Goal: Information Seeking & Learning: Learn about a topic

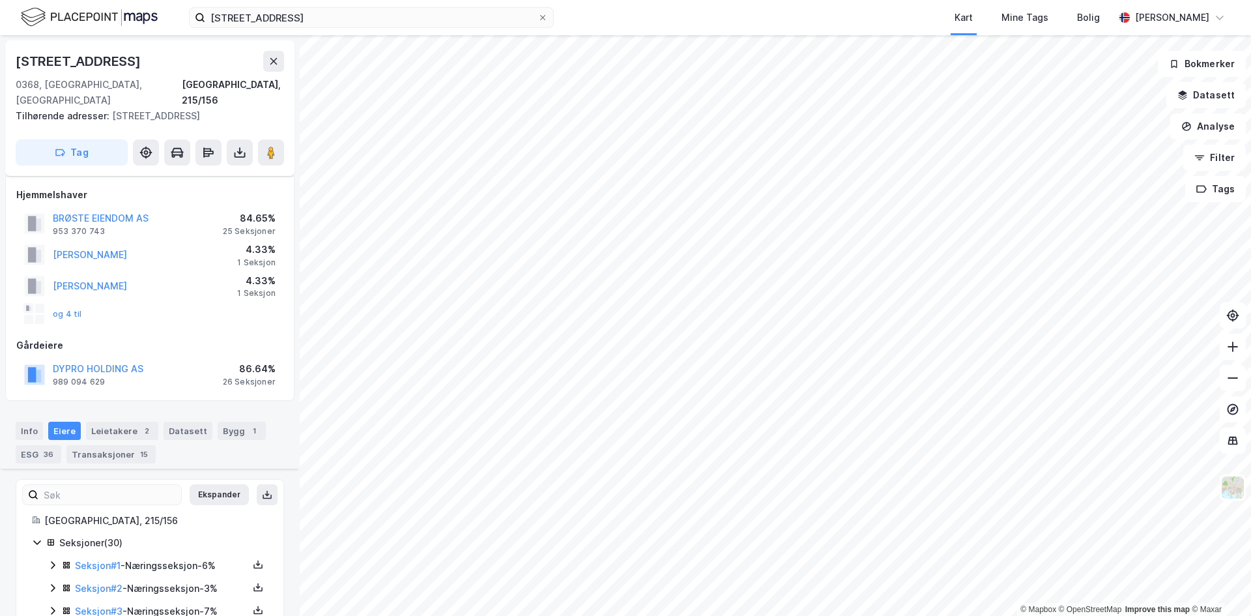
scroll to position [1077, 0]
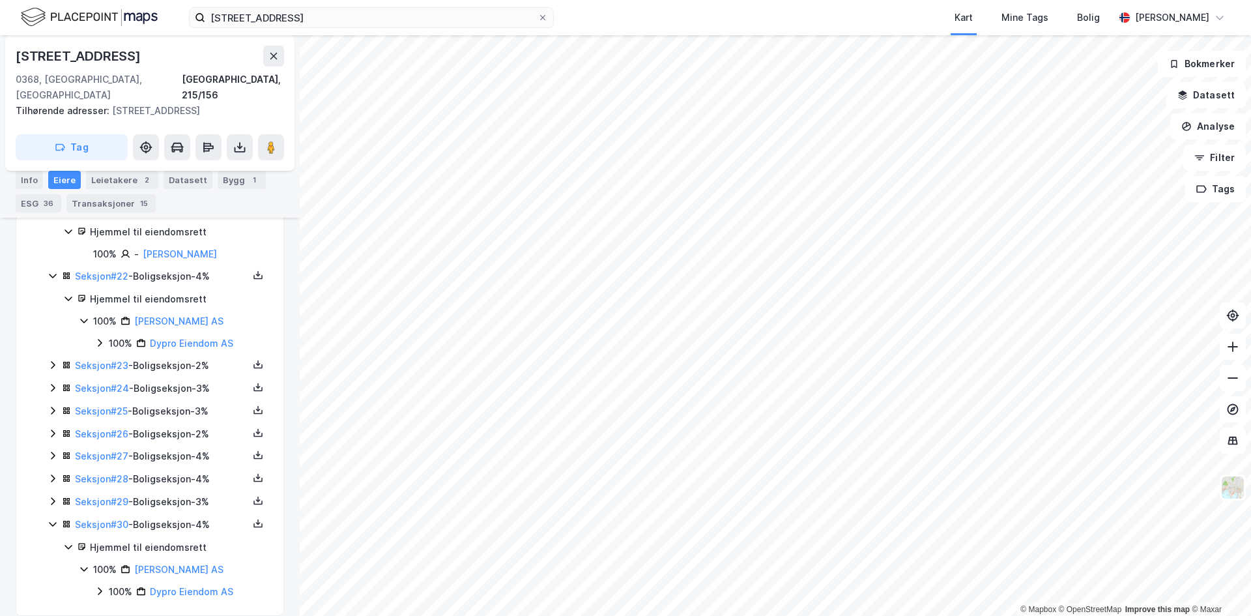
click at [455, 615] on html "[STREET_ADDRESS] Kart Mine Tags Bolig [PERSON_NAME] © Mapbox © OpenStreetMap Im…" at bounding box center [625, 308] width 1251 height 616
click at [665, 615] on html "[STREET_ADDRESS] Kart Mine Tags Bolig [PERSON_NAME] © Mapbox © OpenStreetMap Im…" at bounding box center [625, 308] width 1251 height 616
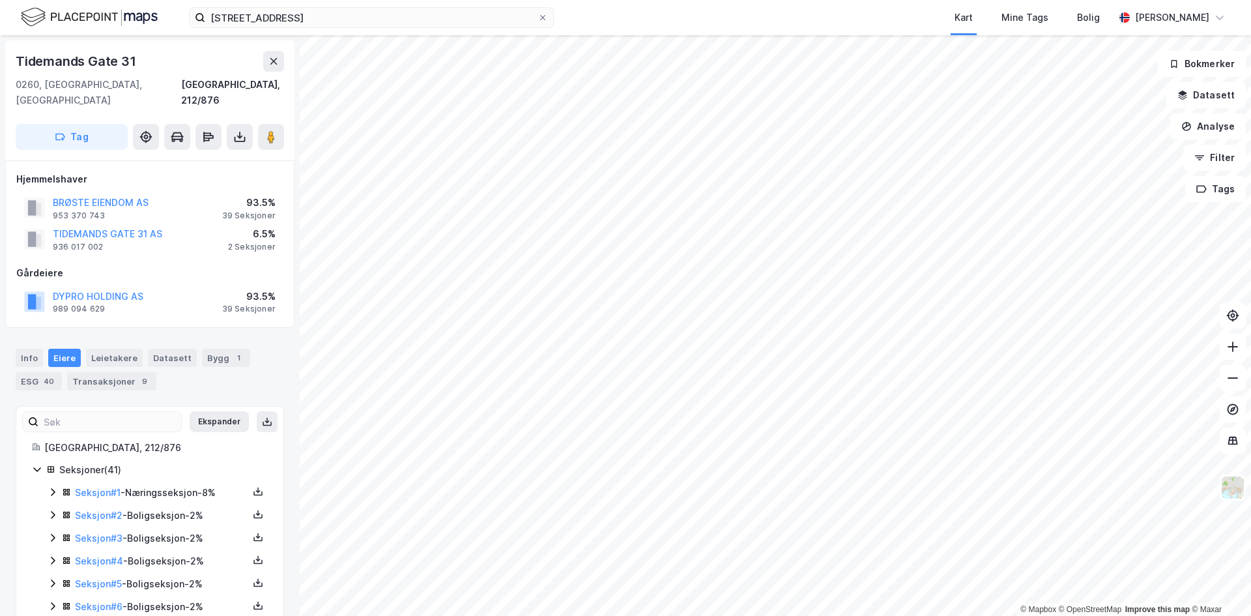
click at [167, 485] on div "Seksjon # 1 - Næringsseksjon - 8%" at bounding box center [161, 493] width 173 height 16
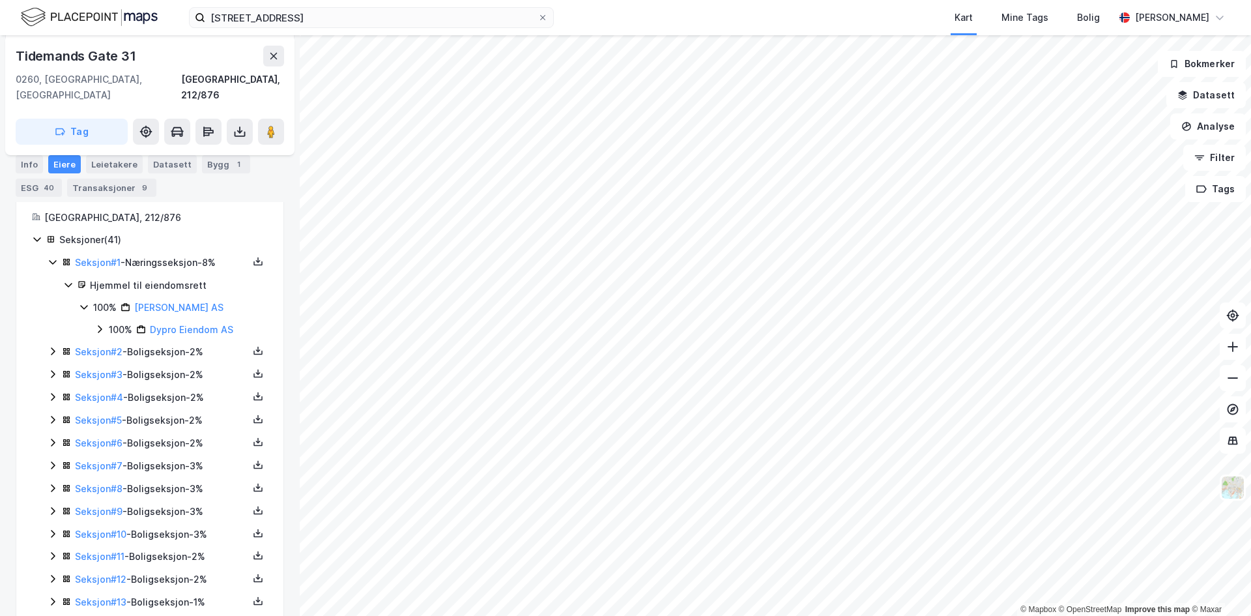
scroll to position [162, 0]
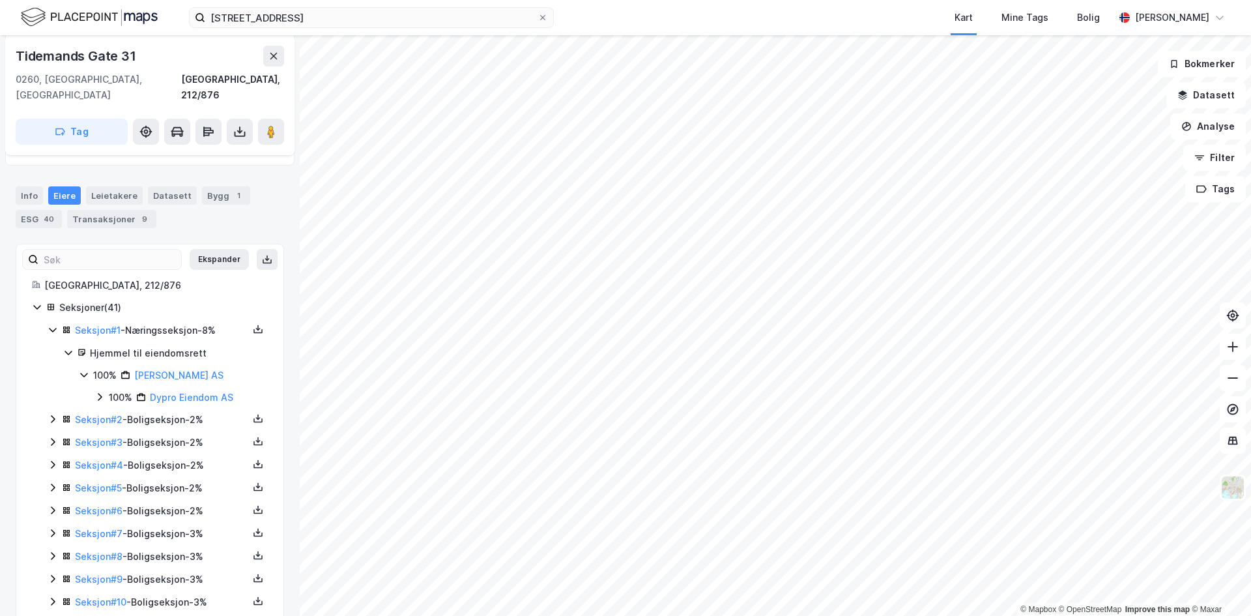
click at [166, 322] on div "Seksjon # 1 - Næringsseksjon - 8%" at bounding box center [161, 330] width 173 height 16
drag, startPoint x: 63, startPoint y: 268, endPoint x: 103, endPoint y: 268, distance: 39.7
click at [103, 278] on div "[GEOGRAPHIC_DATA], 212/876" at bounding box center [155, 286] width 223 height 16
drag, startPoint x: 103, startPoint y: 268, endPoint x: 69, endPoint y: 268, distance: 33.9
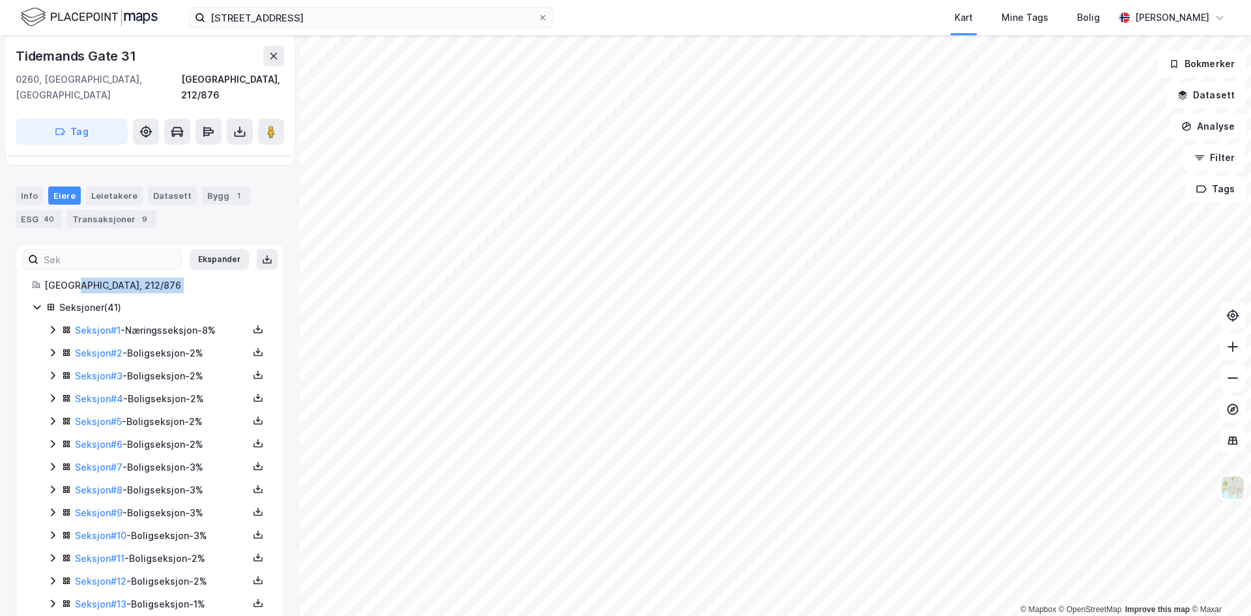
click at [71, 278] on div "[GEOGRAPHIC_DATA], 212/876" at bounding box center [155, 286] width 223 height 16
drag, startPoint x: 62, startPoint y: 268, endPoint x: 51, endPoint y: 266, distance: 11.2
click at [56, 278] on div "[GEOGRAPHIC_DATA], 212/876" at bounding box center [155, 286] width 223 height 16
drag, startPoint x: 50, startPoint y: 266, endPoint x: 107, endPoint y: 266, distance: 57.3
click at [102, 278] on div "[GEOGRAPHIC_DATA], 212/876" at bounding box center [155, 286] width 223 height 16
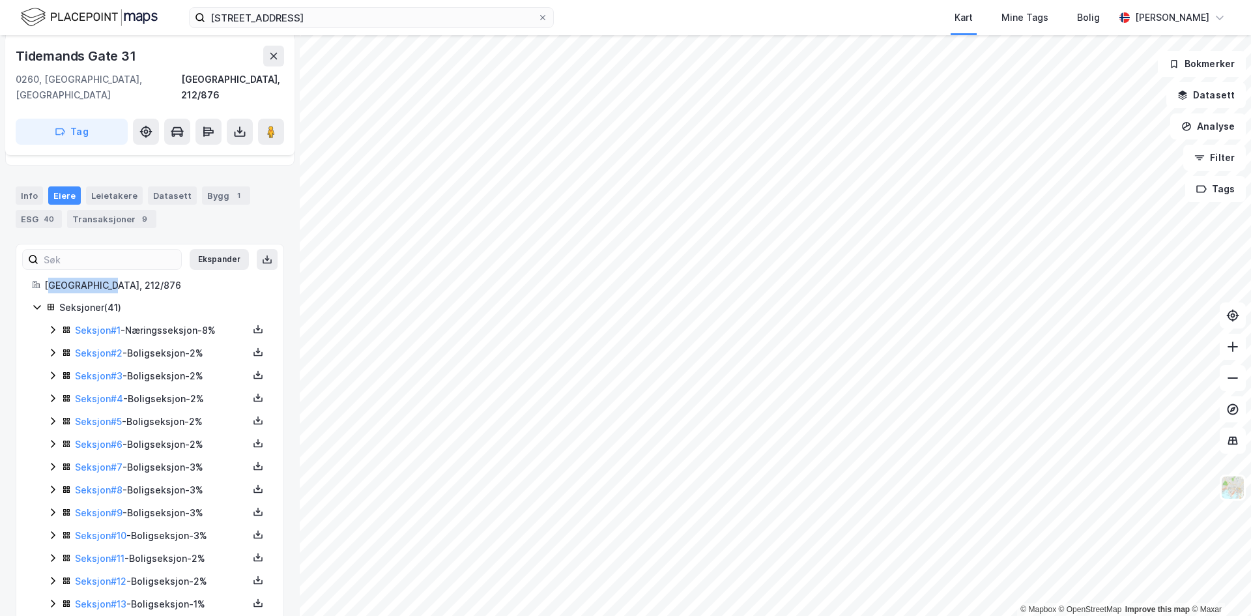
click at [107, 278] on div "[GEOGRAPHIC_DATA], 212/876" at bounding box center [155, 286] width 223 height 16
drag, startPoint x: 53, startPoint y: 265, endPoint x: 96, endPoint y: 265, distance: 42.4
click at [96, 278] on div "[GEOGRAPHIC_DATA], 212/876" at bounding box center [155, 286] width 223 height 16
drag, startPoint x: 105, startPoint y: 266, endPoint x: 49, endPoint y: 269, distance: 56.1
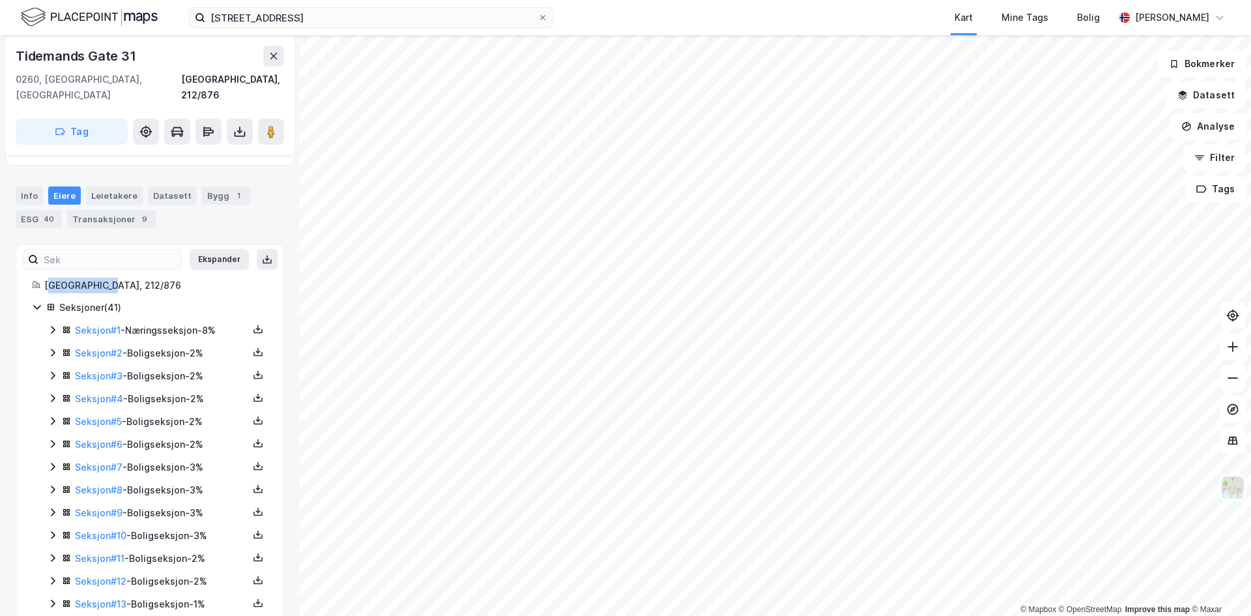
click at [50, 278] on div "[GEOGRAPHIC_DATA], 212/876" at bounding box center [155, 286] width 223 height 16
click at [48, 278] on div "[GEOGRAPHIC_DATA], 212/876" at bounding box center [155, 286] width 223 height 16
drag, startPoint x: 48, startPoint y: 270, endPoint x: 113, endPoint y: 274, distance: 64.6
click at [112, 278] on div "[GEOGRAPHIC_DATA], 212/876" at bounding box center [155, 286] width 223 height 16
click at [113, 278] on div "[GEOGRAPHIC_DATA], 212/876" at bounding box center [155, 286] width 223 height 16
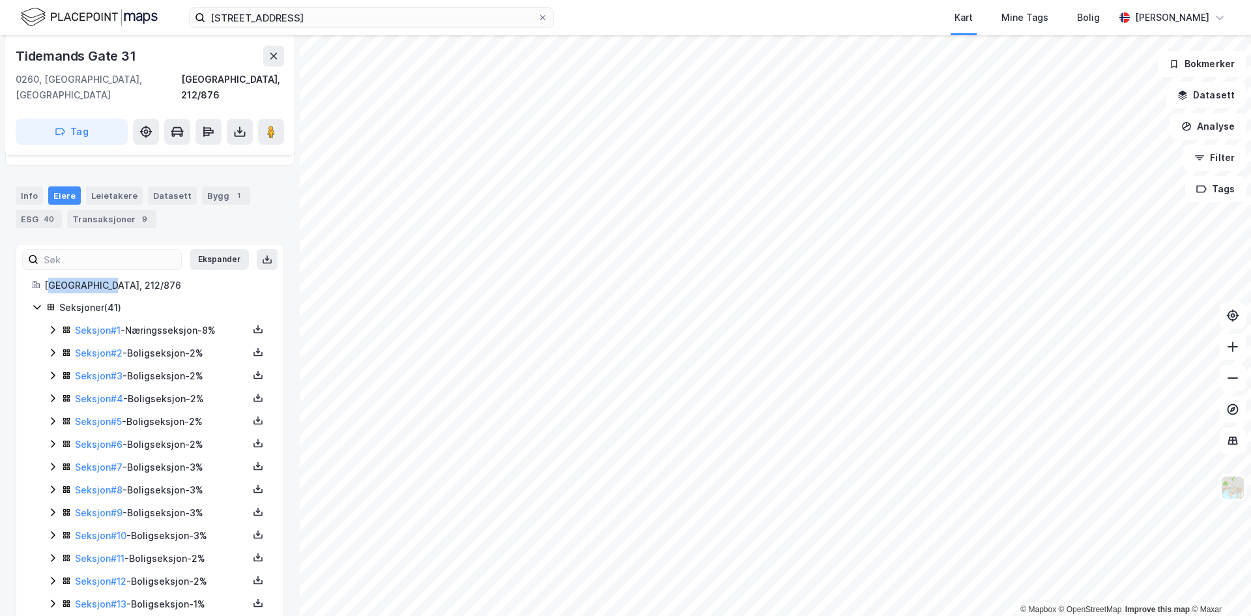
drag, startPoint x: 50, startPoint y: 266, endPoint x: 124, endPoint y: 266, distance: 74.3
click at [124, 278] on div "[GEOGRAPHIC_DATA], 212/876" at bounding box center [155, 286] width 223 height 16
drag, startPoint x: 102, startPoint y: 266, endPoint x: 52, endPoint y: 266, distance: 49.5
click at [52, 278] on div "[GEOGRAPHIC_DATA], 212/876" at bounding box center [155, 286] width 223 height 16
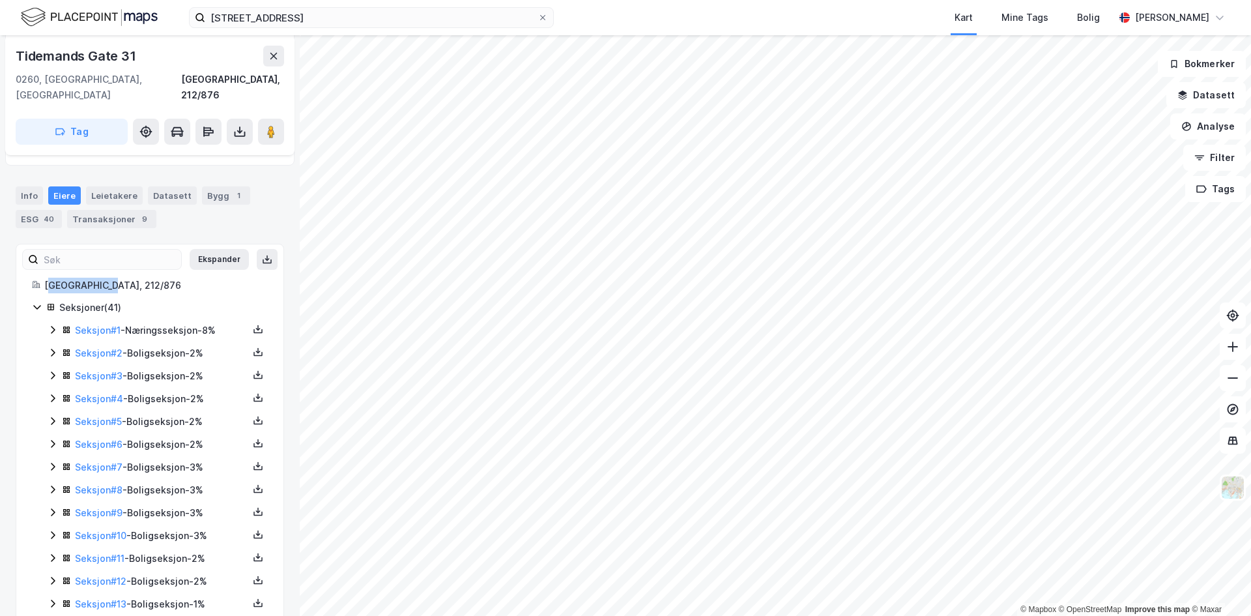
click at [50, 278] on div "[GEOGRAPHIC_DATA], 212/876" at bounding box center [155, 286] width 223 height 16
click at [102, 278] on div "[GEOGRAPHIC_DATA], 212/876" at bounding box center [155, 286] width 223 height 16
drag, startPoint x: 52, startPoint y: 271, endPoint x: 103, endPoint y: 272, distance: 50.8
click at [98, 278] on div "[GEOGRAPHIC_DATA], 212/876" at bounding box center [155, 286] width 223 height 16
click at [103, 278] on div "[GEOGRAPHIC_DATA], 212/876" at bounding box center [155, 286] width 223 height 16
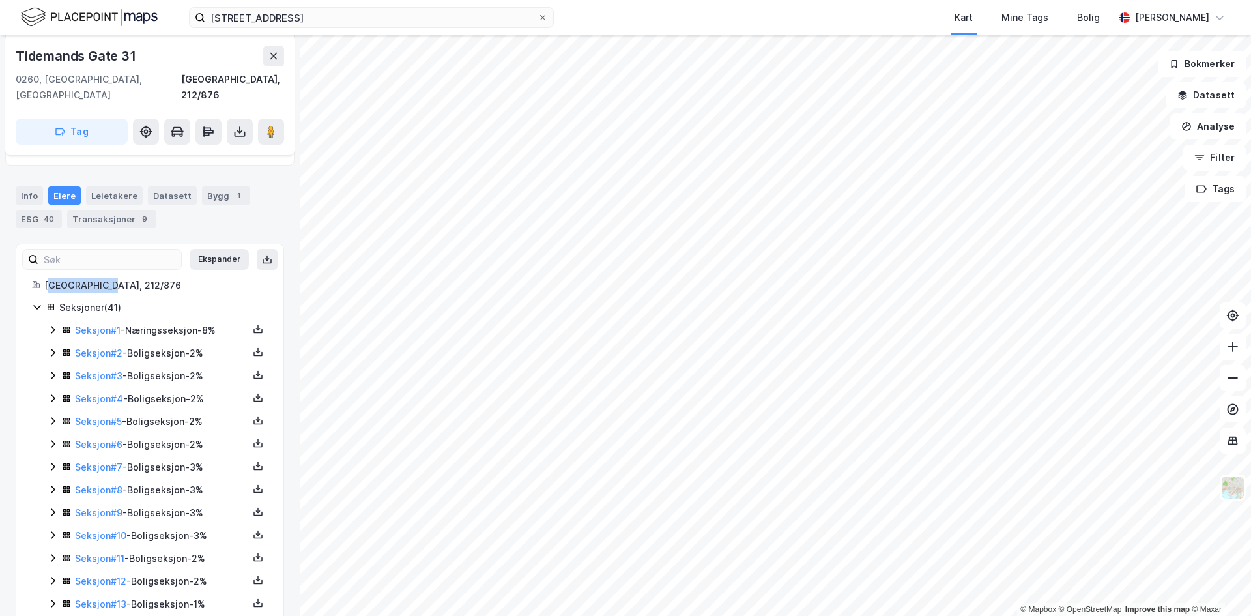
drag, startPoint x: 103, startPoint y: 268, endPoint x: 50, endPoint y: 267, distance: 52.8
click at [51, 278] on div "[GEOGRAPHIC_DATA], 212/876" at bounding box center [155, 286] width 223 height 16
click at [50, 278] on div "[GEOGRAPHIC_DATA], 212/876" at bounding box center [155, 286] width 223 height 16
click at [168, 322] on div "Seksjon # 1 - Næringsseksjon - 8%" at bounding box center [161, 330] width 173 height 16
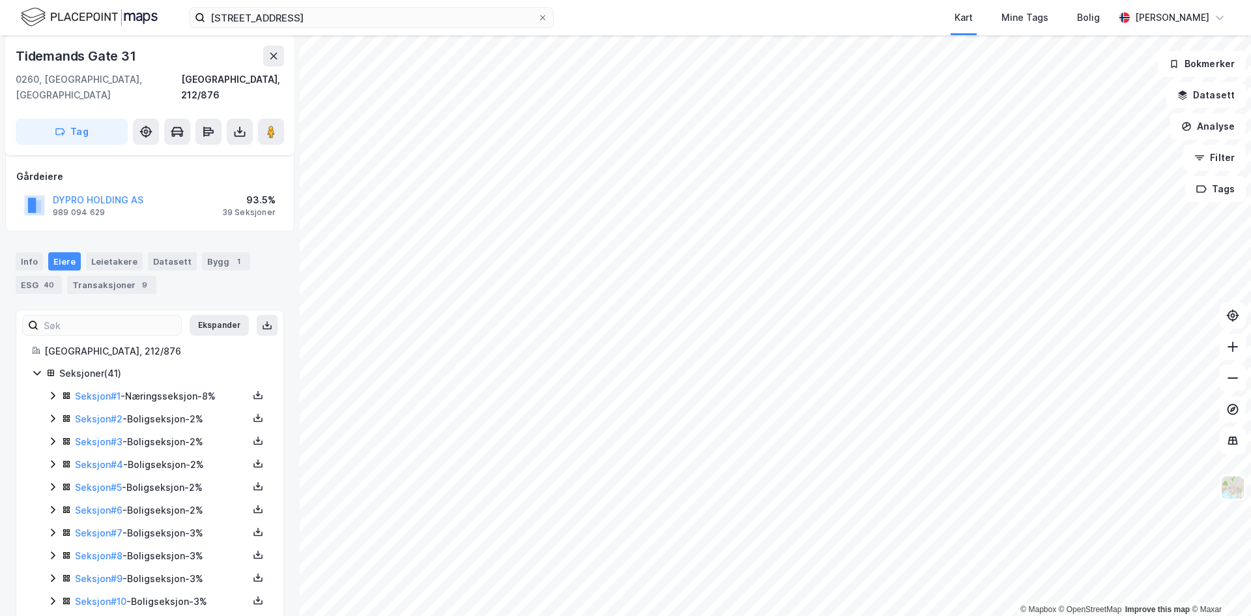
scroll to position [96, 0]
click at [174, 389] on div "Seksjon # 1 - Næringsseksjon - 8%" at bounding box center [161, 397] width 173 height 16
click at [196, 344] on div "[GEOGRAPHIC_DATA], 212/876" at bounding box center [155, 352] width 223 height 16
click at [99, 391] on link "Seksjon # 1" at bounding box center [98, 396] width 46 height 11
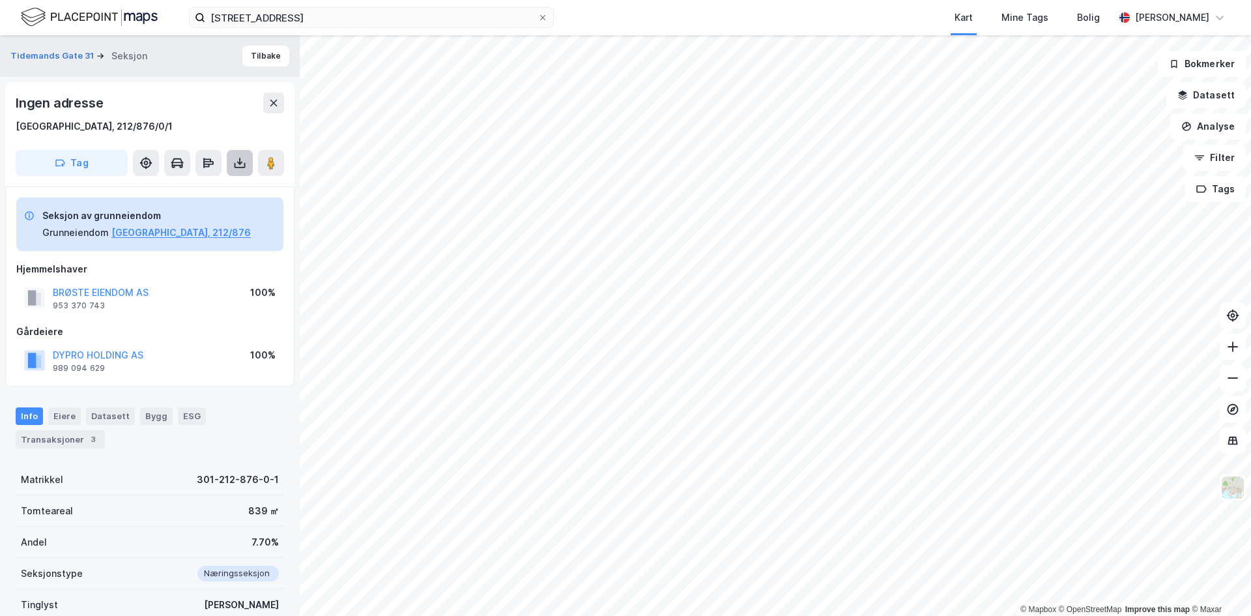
drag, startPoint x: 249, startPoint y: 160, endPoint x: 245, endPoint y: 170, distance: 11.1
click at [248, 161] on button at bounding box center [240, 163] width 26 height 26
click at [201, 194] on div "Last ned grunnbok" at bounding box center [183, 189] width 139 height 21
click at [192, 215] on div "Last ned matrikkelrapport" at bounding box center [183, 209] width 139 height 21
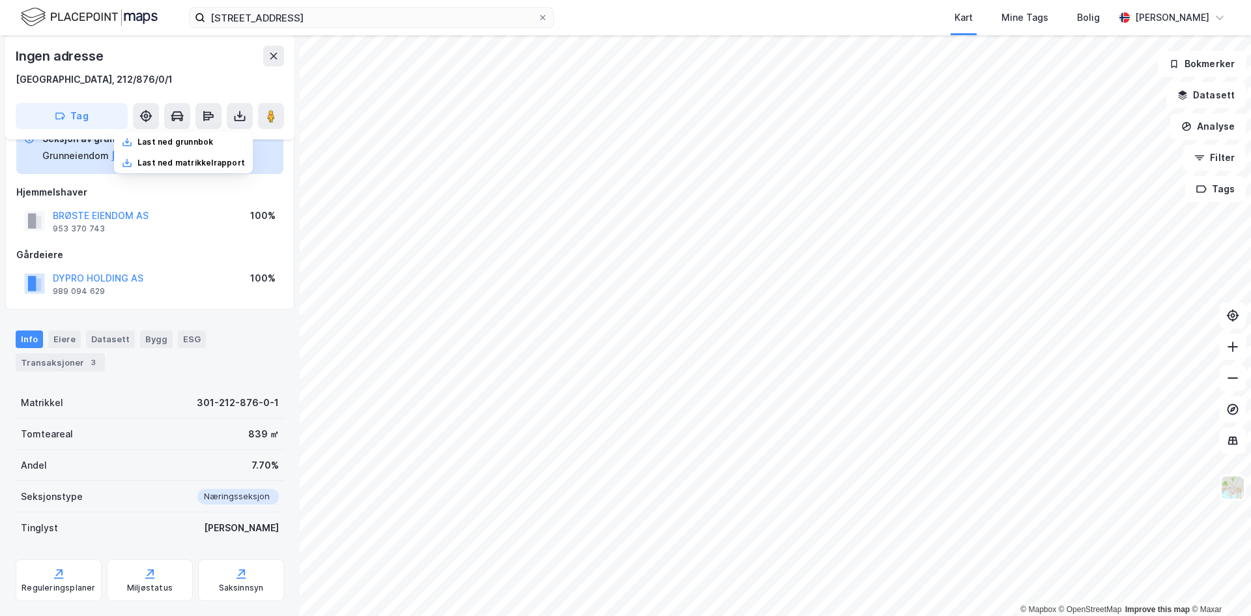
scroll to position [104, 0]
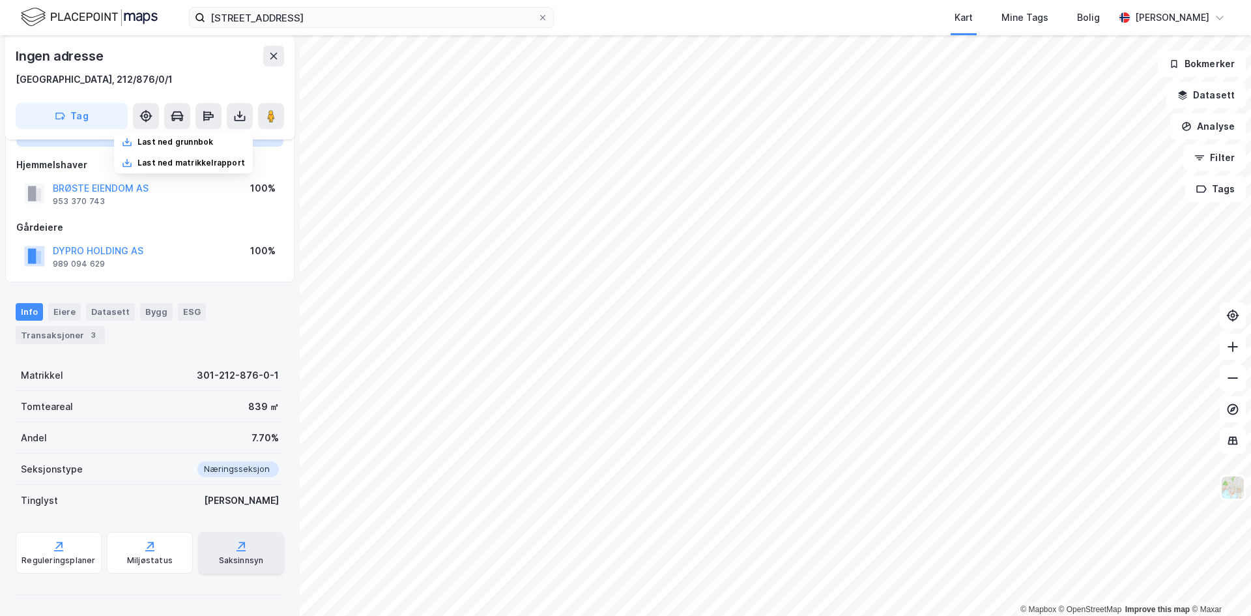
click at [236, 548] on icon at bounding box center [241, 545] width 13 height 13
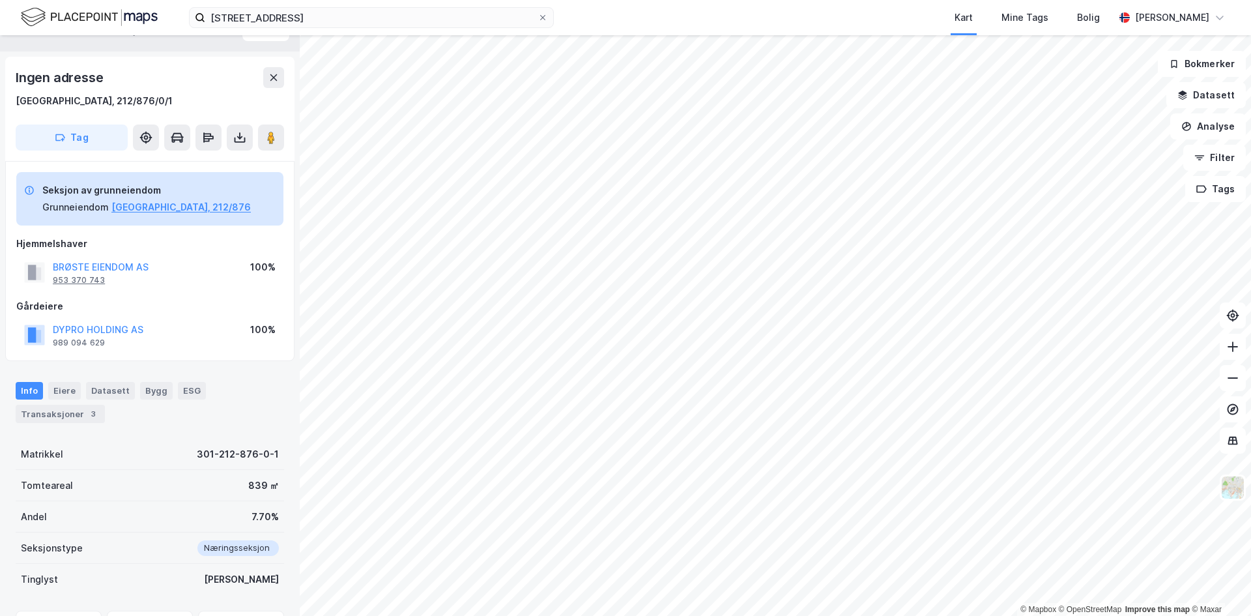
scroll to position [0, 0]
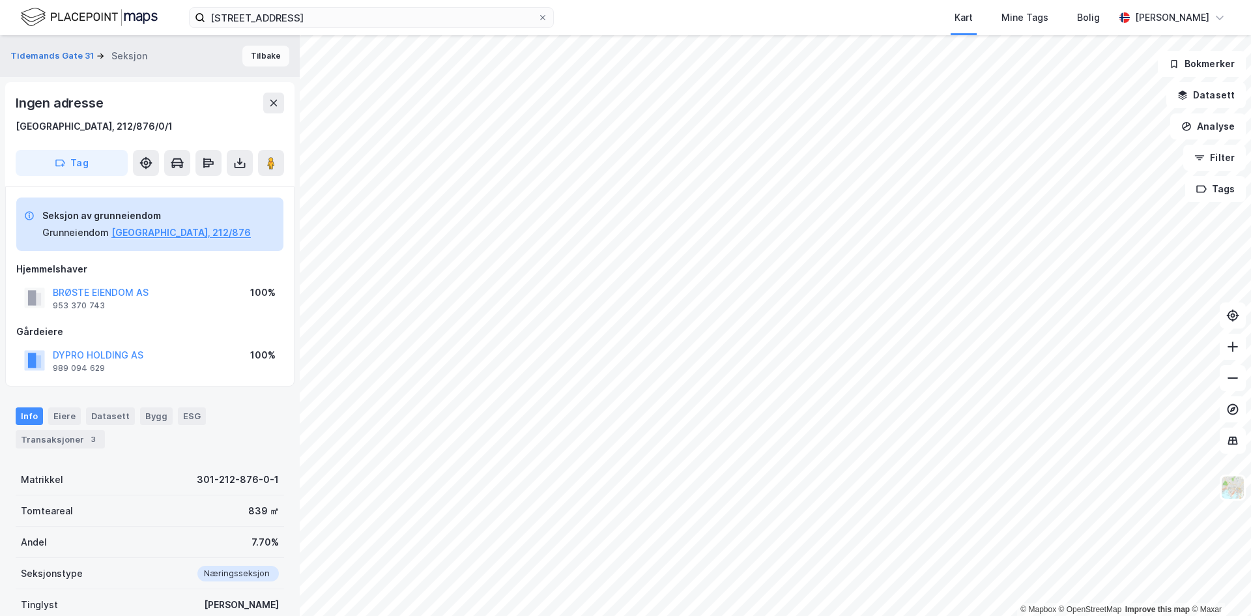
click at [261, 59] on button "Tilbake" at bounding box center [265, 56] width 47 height 21
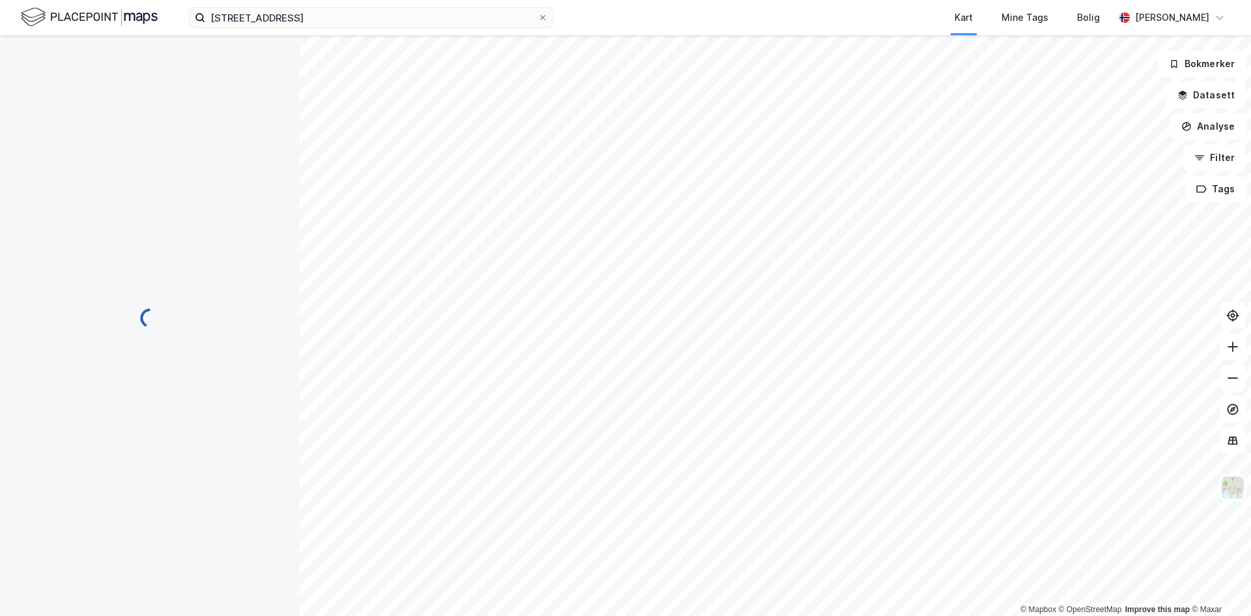
scroll to position [1, 0]
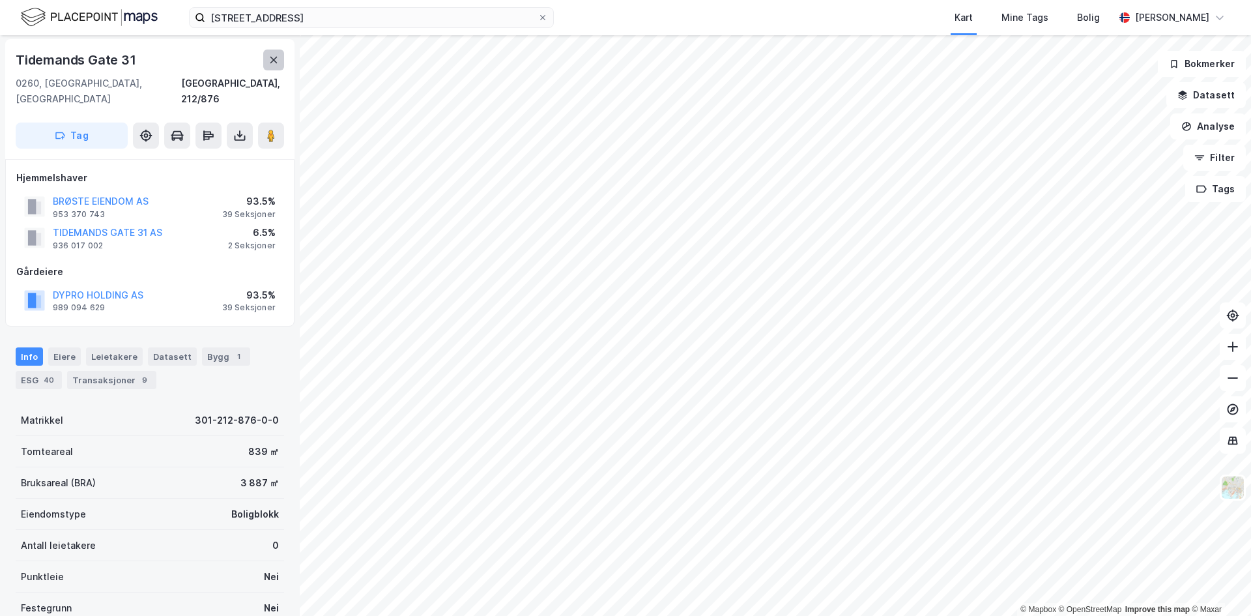
click at [269, 57] on icon at bounding box center [273, 60] width 10 height 10
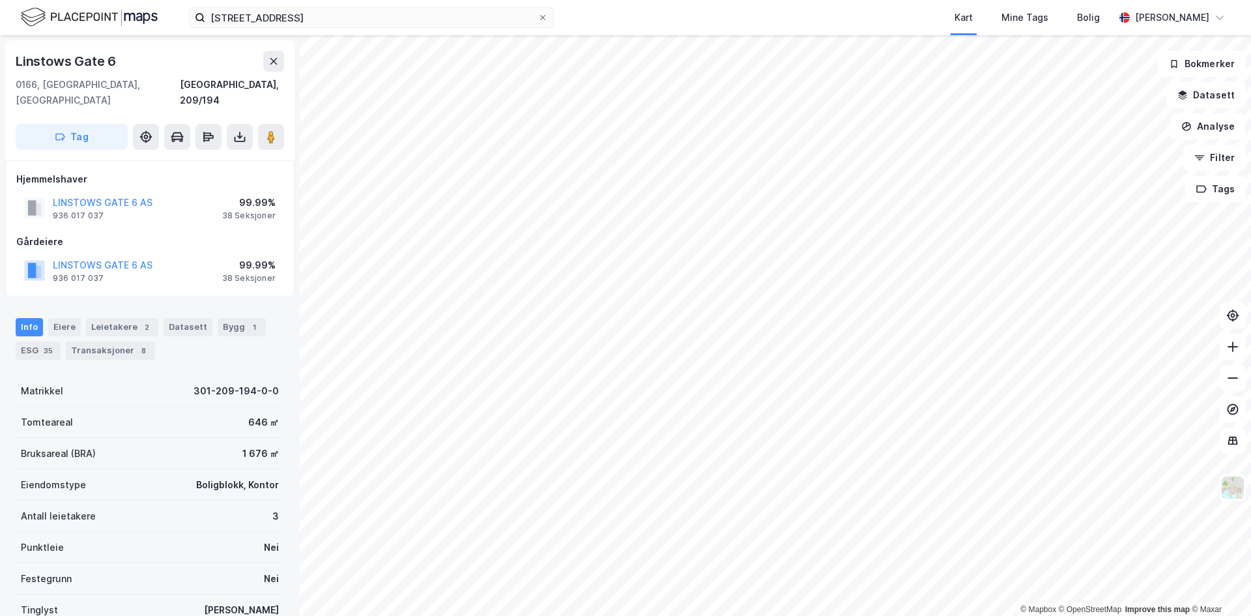
scroll to position [1, 0]
click at [137, 343] on div "8" at bounding box center [143, 349] width 13 height 13
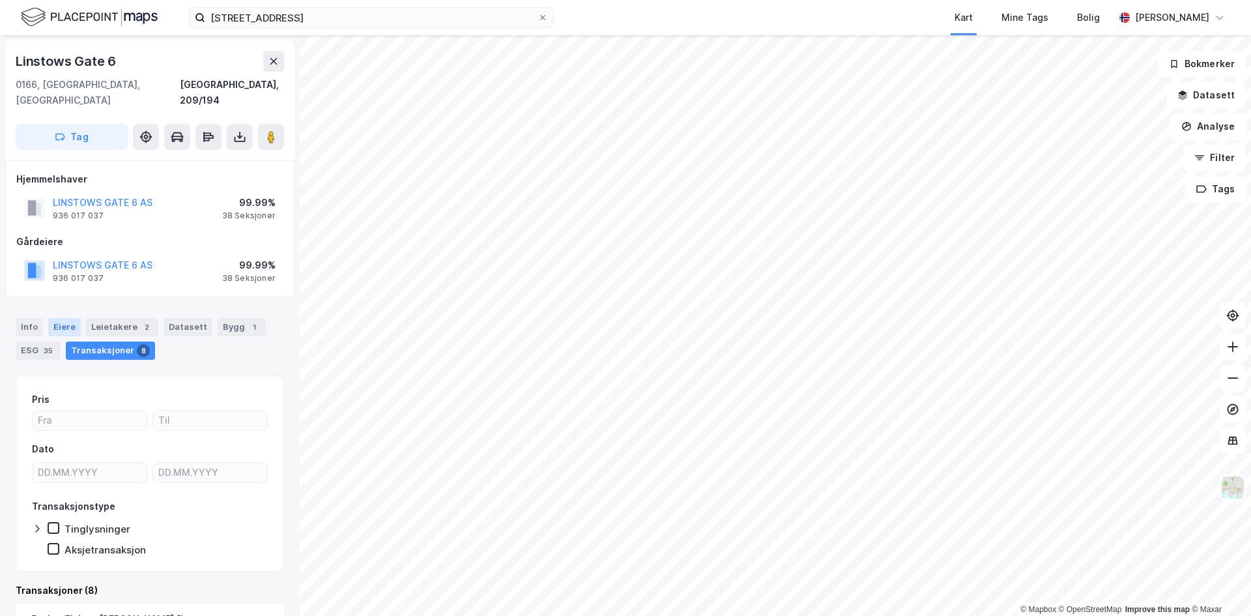
click at [61, 318] on div "Eiere" at bounding box center [64, 327] width 33 height 18
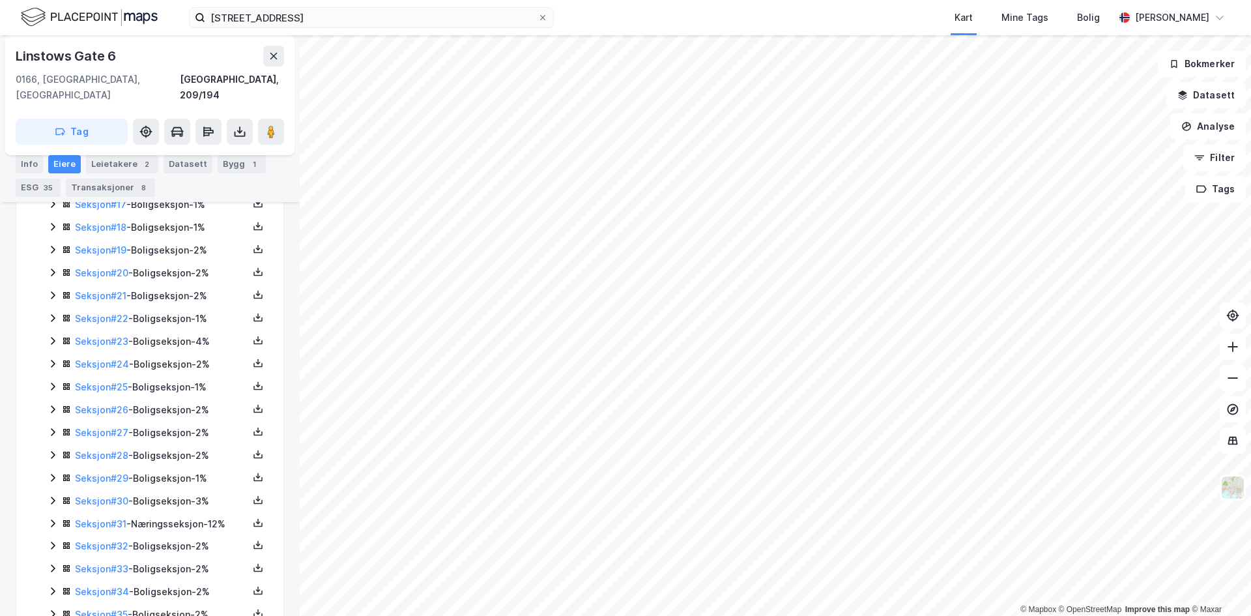
scroll to position [713, 0]
click at [173, 424] on div "Seksjon # 31 - Næringsseksjon - 12%" at bounding box center [161, 432] width 173 height 16
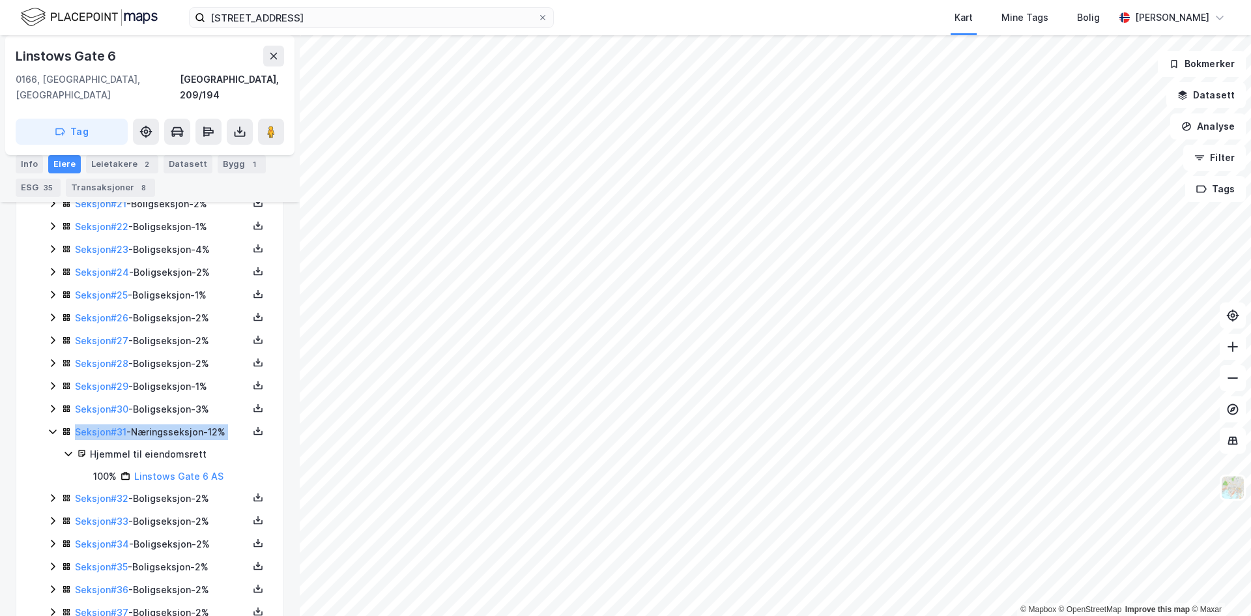
click at [173, 424] on div "Seksjon # 31 - Næringsseksjon - 12%" at bounding box center [161, 432] width 173 height 16
click at [169, 424] on div "Seksjon # 31 - Næringsseksjon - 12%" at bounding box center [161, 432] width 173 height 16
click at [0, 401] on div "[GEOGRAPHIC_DATA] 6 [GEOGRAPHIC_DATA], 209/194 Tag Hjemmelshaver LINSTOWS GATE …" at bounding box center [150, 325] width 300 height 580
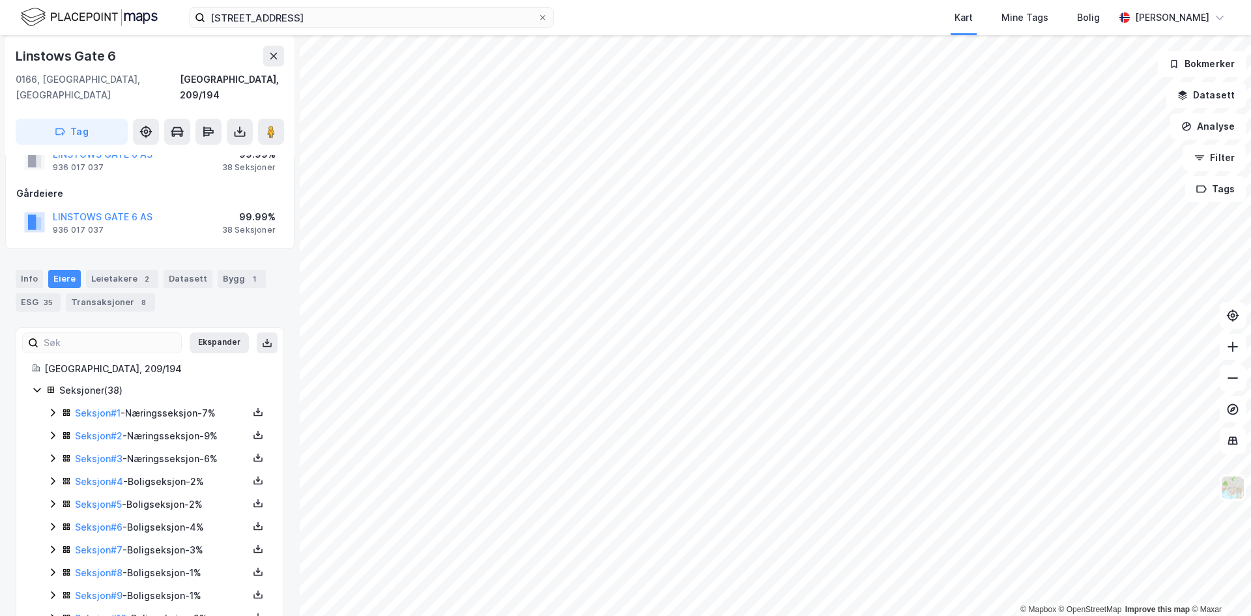
scroll to position [0, 0]
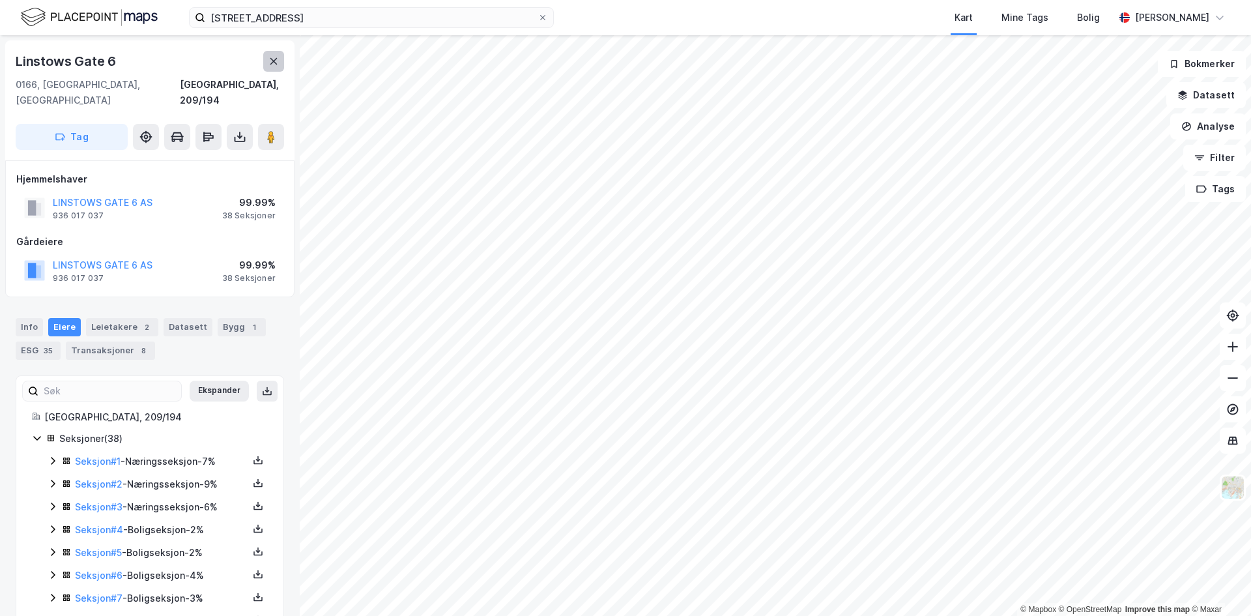
click at [276, 59] on icon at bounding box center [273, 61] width 7 height 7
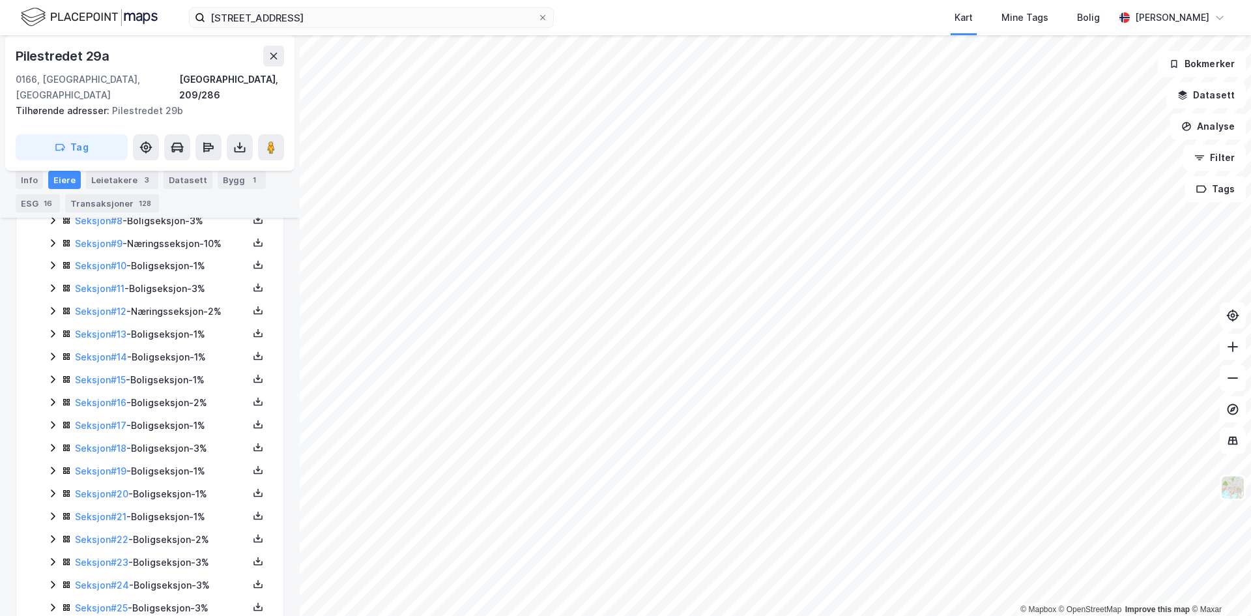
scroll to position [513, 0]
click at [186, 326] on div "Seksjon # 12 - Næringsseksjon - 2%" at bounding box center [161, 334] width 173 height 16
click at [175, 259] on div "Seksjon # 9 - Næringsseksjon - 10%" at bounding box center [161, 267] width 173 height 16
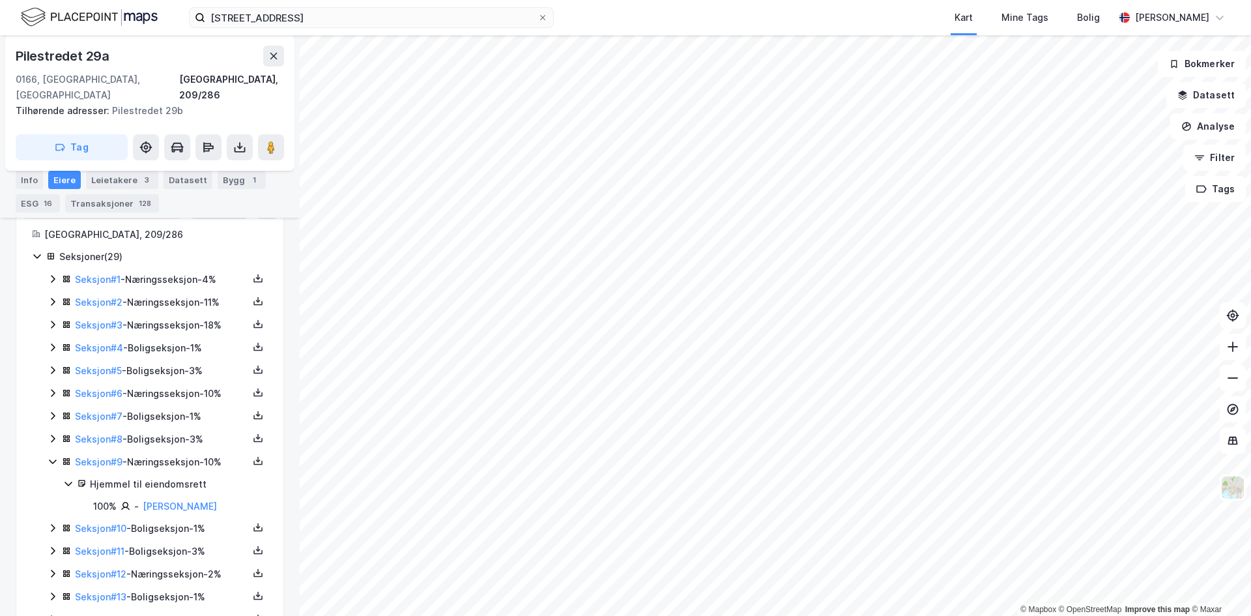
click at [163, 454] on div "Seksjon # 9 - Næringsseksjon - 10%" at bounding box center [161, 462] width 173 height 16
click at [173, 386] on div "Seksjon # 6 - Næringsseksjon - 10%" at bounding box center [161, 394] width 173 height 16
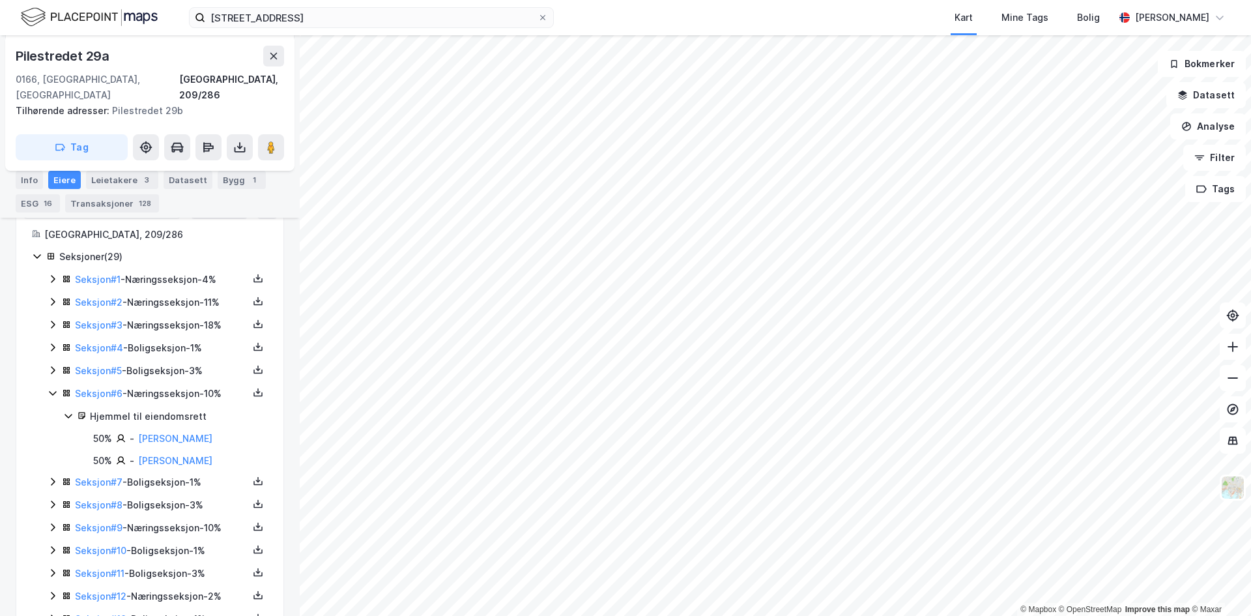
click at [173, 386] on div "Seksjon # 6 - Næringsseksjon - 10%" at bounding box center [161, 394] width 173 height 16
click at [179, 317] on div "Seksjon # 3 - Næringsseksjon - 18%" at bounding box center [161, 325] width 173 height 16
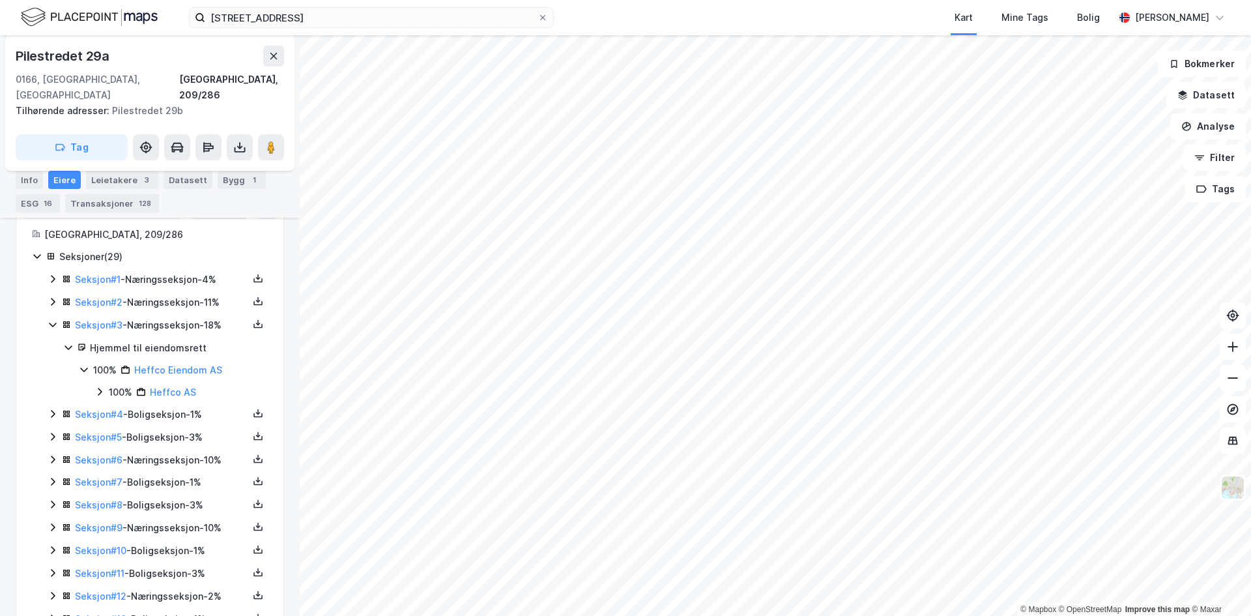
click at [179, 317] on div "Seksjon # 3 - Næringsseksjon - 18%" at bounding box center [161, 325] width 173 height 16
click at [168, 294] on div "Seksjon # 2 - Næringsseksjon - 11%" at bounding box center [161, 302] width 173 height 16
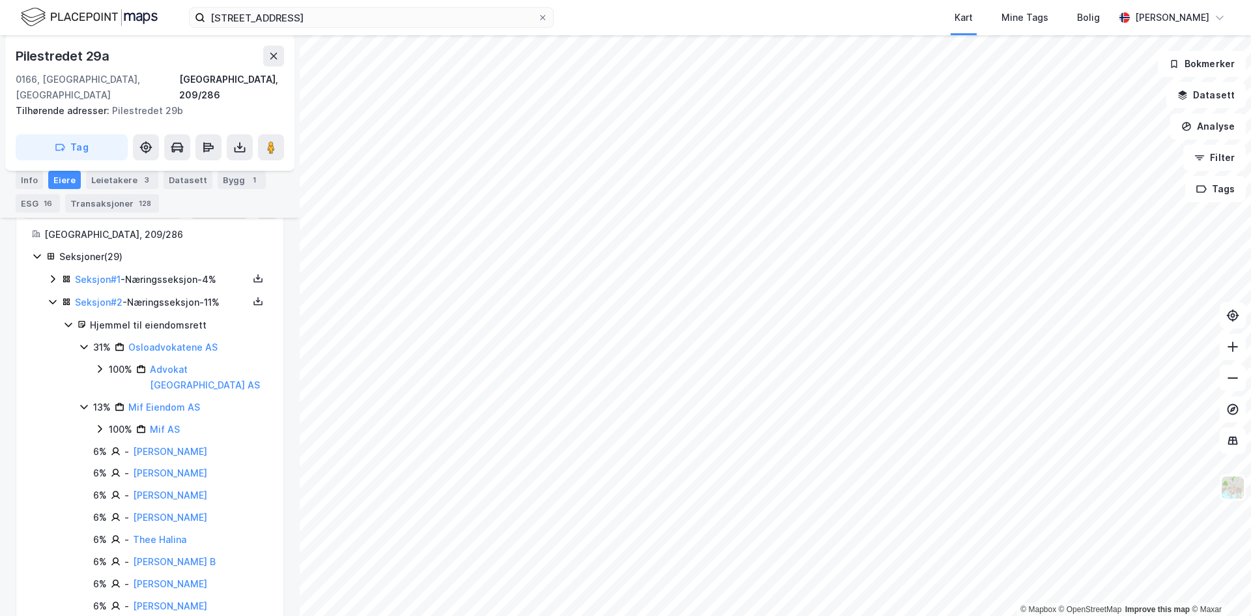
click at [168, 294] on div "Seksjon # 2 - Næringsseksjon - 11%" at bounding box center [161, 302] width 173 height 16
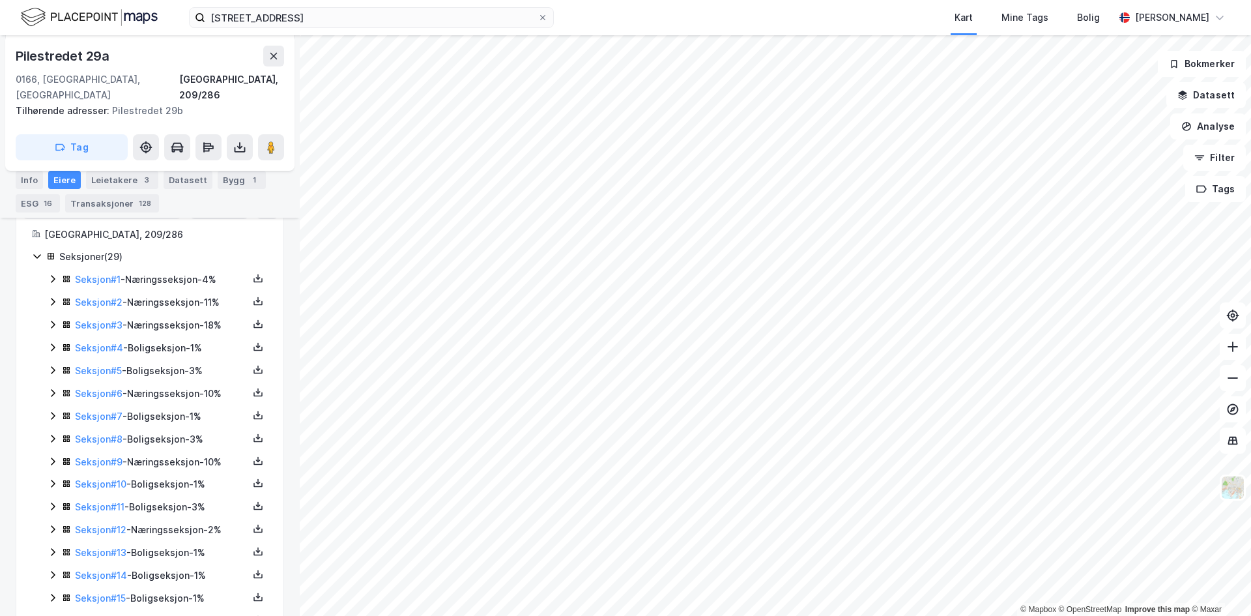
click at [171, 272] on div "Seksjon # 1 - Næringsseksjon - 4%" at bounding box center [161, 280] width 173 height 16
click at [178, 272] on div "Seksjon # 1 - Næringsseksjon - 4%" at bounding box center [161, 280] width 173 height 16
click at [170, 294] on div "Seksjon # 2 - Næringsseksjon - 11%" at bounding box center [161, 302] width 173 height 16
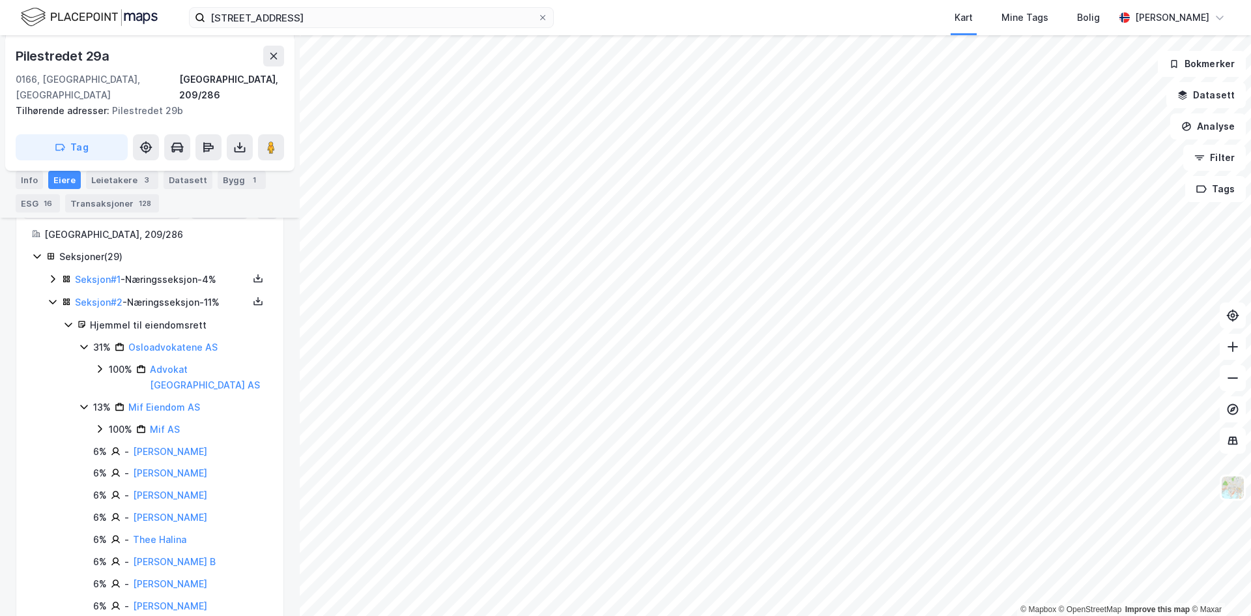
scroll to position [382, 0]
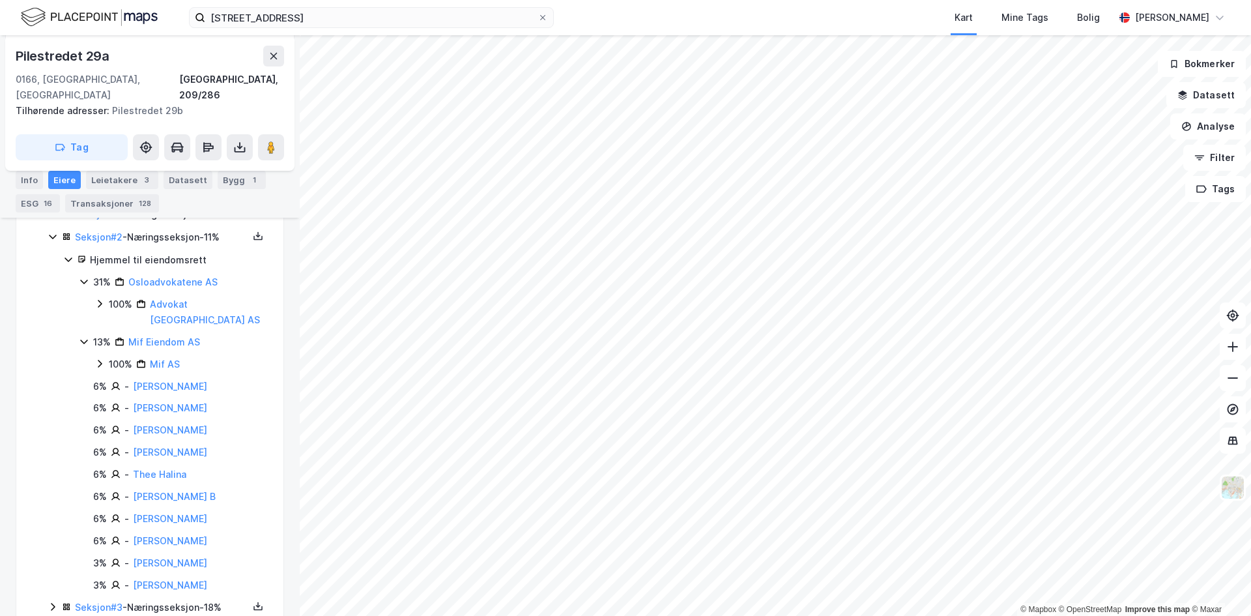
click at [53, 360] on div "Seksjon # 2 - Næringsseksjon - 11% Hjemmel til eiendomsrett 31% Osloadvokatene …" at bounding box center [158, 411] width 220 height 364
click at [100, 358] on icon at bounding box center [99, 363] width 10 height 10
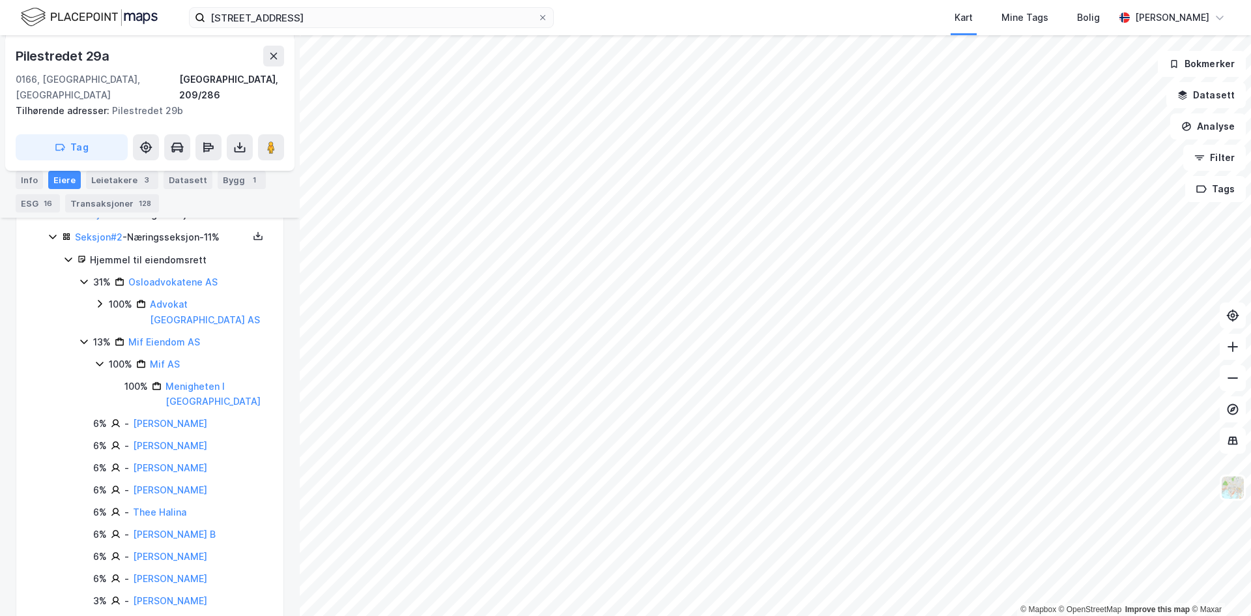
click at [103, 358] on icon at bounding box center [99, 363] width 10 height 10
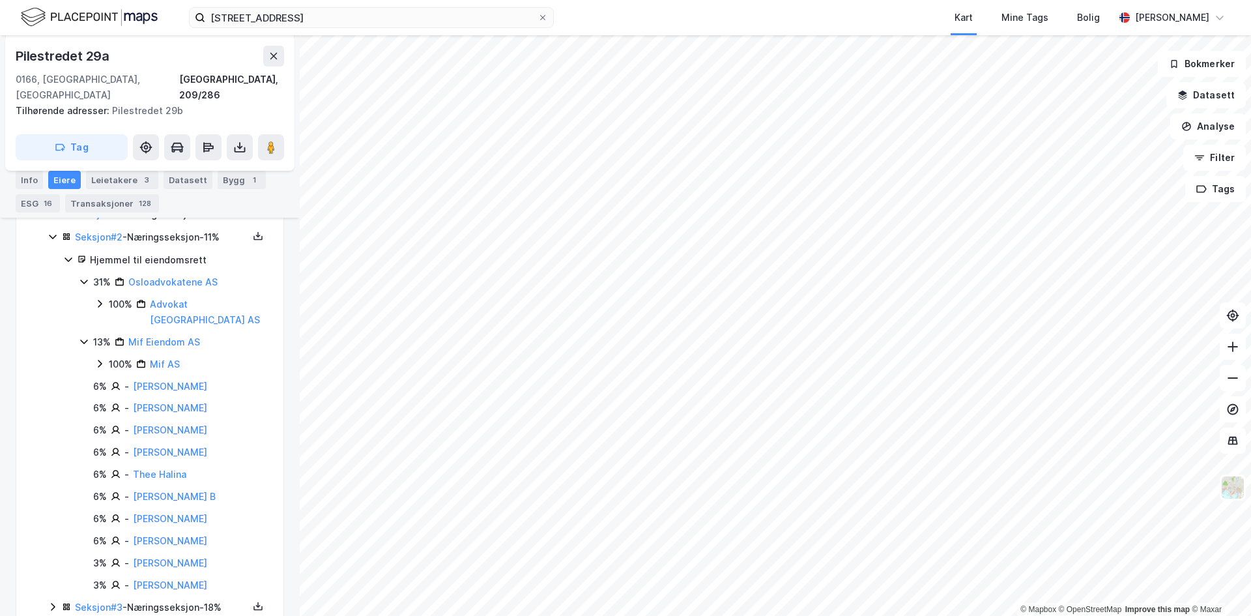
click at [66, 254] on icon at bounding box center [68, 259] width 10 height 10
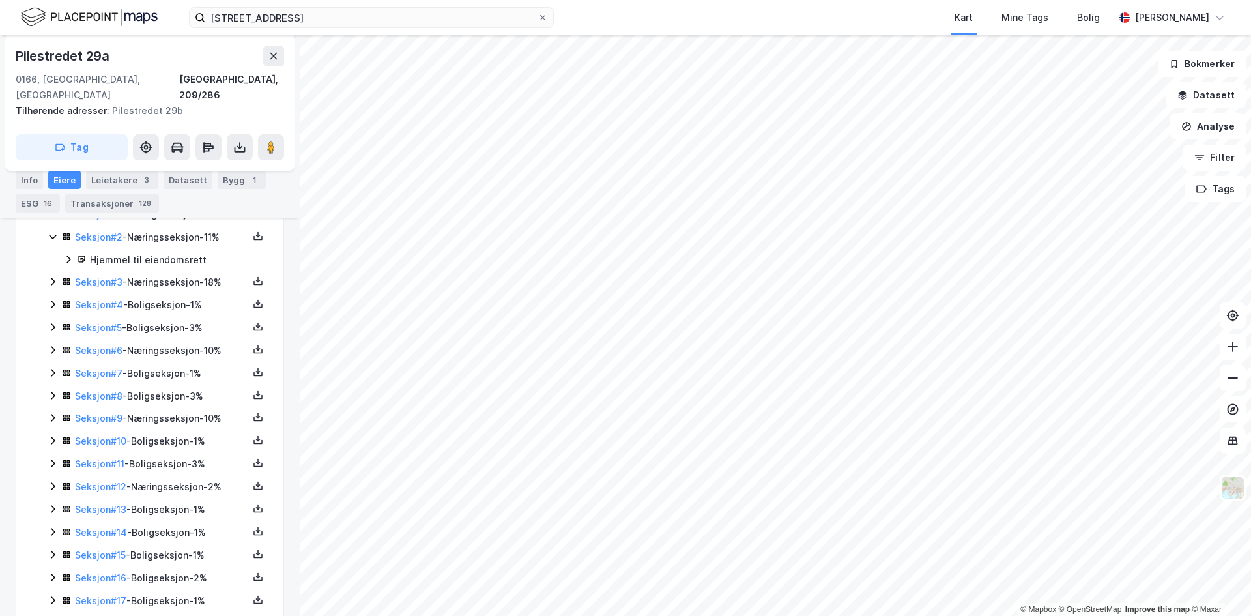
click at [181, 274] on div "Seksjon # 3 - Næringsseksjon - 18%" at bounding box center [161, 282] width 173 height 16
click at [146, 252] on div "Hjemmel til eiendomsrett" at bounding box center [179, 260] width 178 height 16
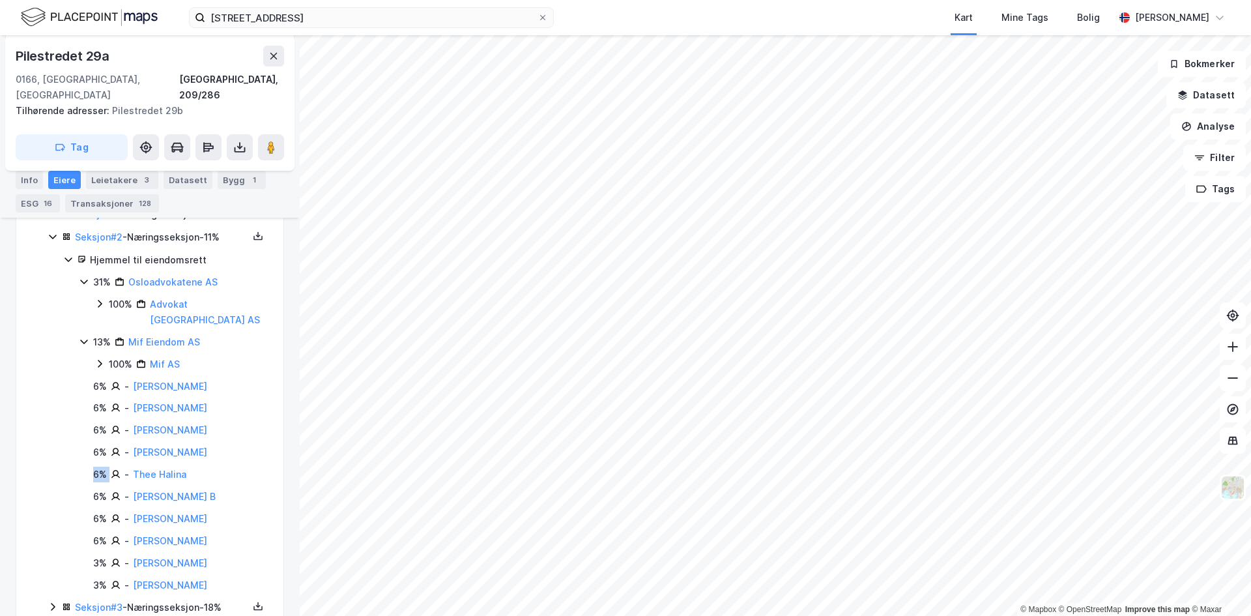
drag, startPoint x: 91, startPoint y: 442, endPoint x: 112, endPoint y: 444, distance: 20.9
click at [112, 466] on div "6% - Thee Halina" at bounding box center [173, 474] width 189 height 16
click at [104, 466] on div "6%" at bounding box center [100, 474] width 14 height 16
drag, startPoint x: 103, startPoint y: 416, endPoint x: 93, endPoint y: 410, distance: 12.3
click at [93, 410] on div "31% Osloadvokatene AS 100% Advokat [GEOGRAPHIC_DATA] [GEOGRAPHIC_DATA] 13% [PER…" at bounding box center [173, 433] width 189 height 319
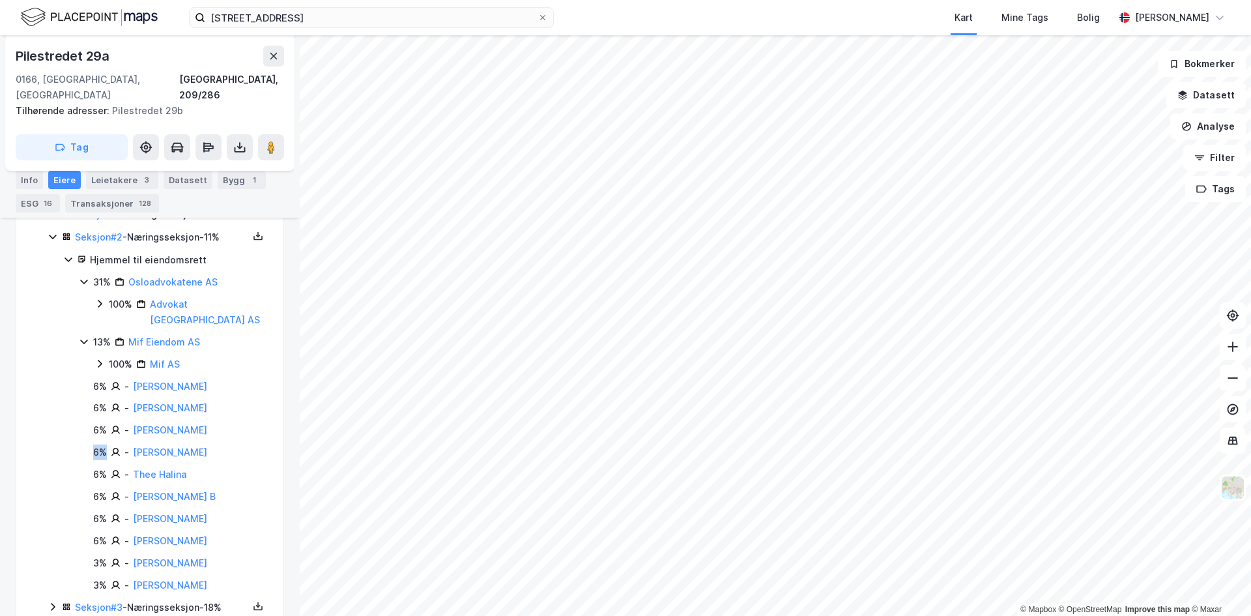
click at [93, 410] on div "31% Osloadvokatene AS 100% Advokat [GEOGRAPHIC_DATA] [GEOGRAPHIC_DATA] 13% [PER…" at bounding box center [173, 433] width 189 height 319
click at [96, 379] on div "6%" at bounding box center [100, 387] width 14 height 16
drag, startPoint x: 98, startPoint y: 357, endPoint x: 105, endPoint y: 357, distance: 7.2
click at [105, 379] on div "6%" at bounding box center [100, 387] width 14 height 16
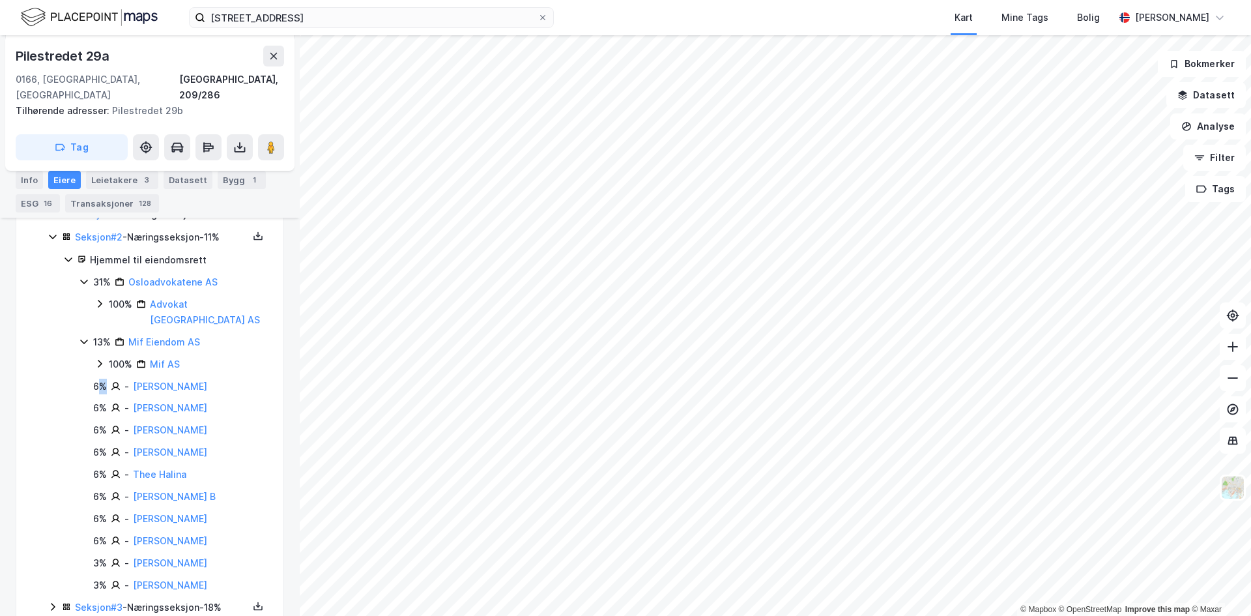
click at [105, 379] on div "6%" at bounding box center [100, 387] width 14 height 16
drag, startPoint x: 92, startPoint y: 352, endPoint x: 104, endPoint y: 352, distance: 11.7
click at [103, 379] on div "6% - [PERSON_NAME]" at bounding box center [173, 387] width 189 height 16
click at [104, 379] on div "6%" at bounding box center [100, 387] width 14 height 16
drag, startPoint x: 94, startPoint y: 352, endPoint x: 106, endPoint y: 354, distance: 12.4
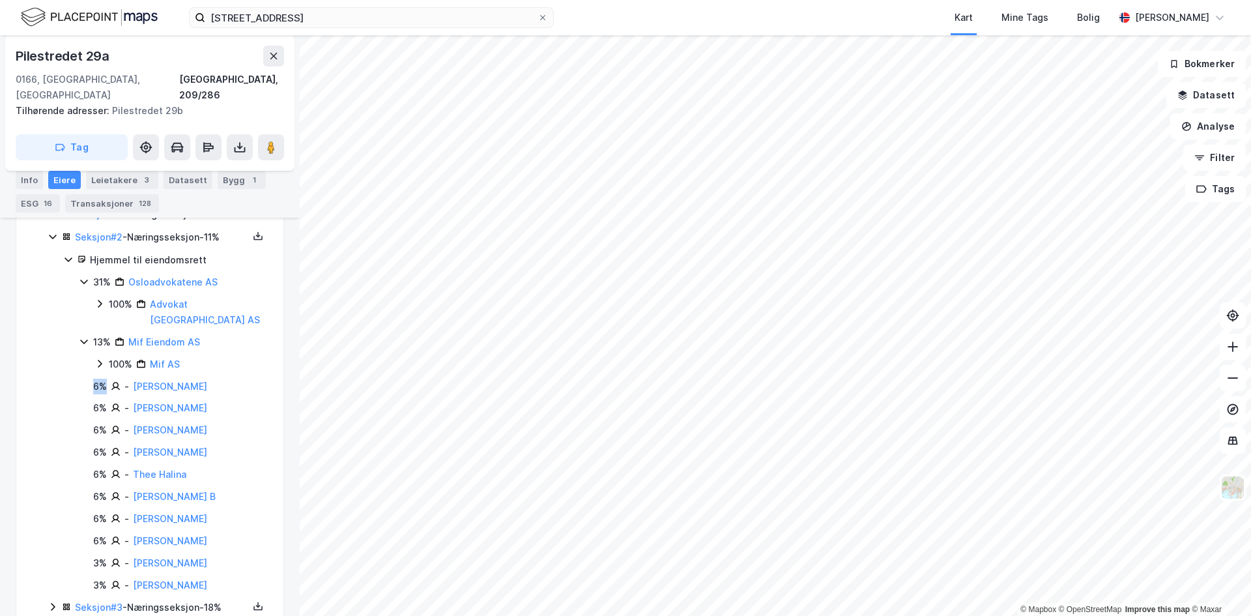
click at [106, 379] on div "6%" at bounding box center [100, 387] width 14 height 16
drag, startPoint x: 81, startPoint y: 354, endPoint x: 104, endPoint y: 354, distance: 22.8
click at [104, 379] on div "6% - [PERSON_NAME]" at bounding box center [173, 387] width 189 height 16
click at [104, 379] on div "6%" at bounding box center [100, 387] width 14 height 16
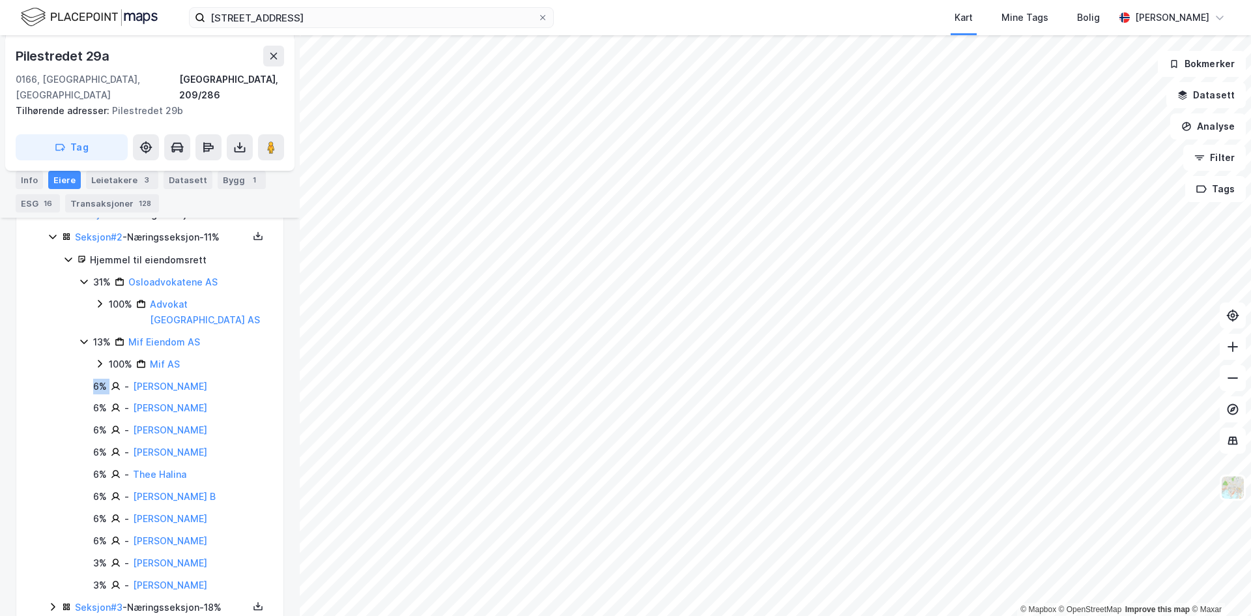
drag, startPoint x: 104, startPoint y: 354, endPoint x: 87, endPoint y: 355, distance: 16.3
click at [87, 379] on div "6% - [PERSON_NAME]" at bounding box center [173, 387] width 189 height 16
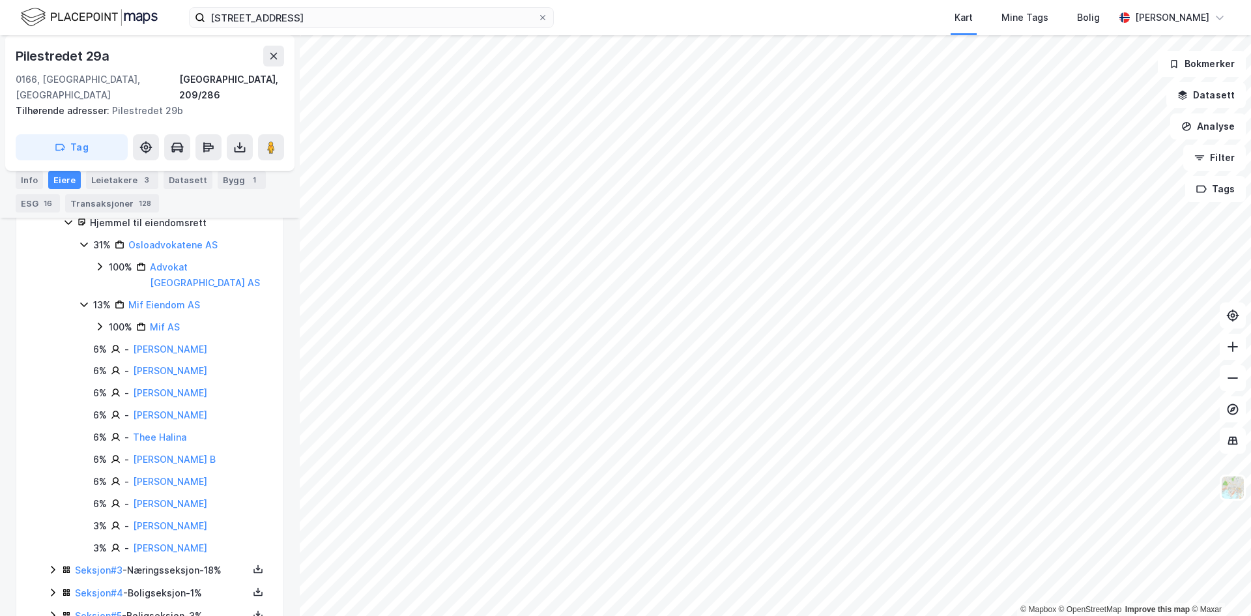
scroll to position [448, 0]
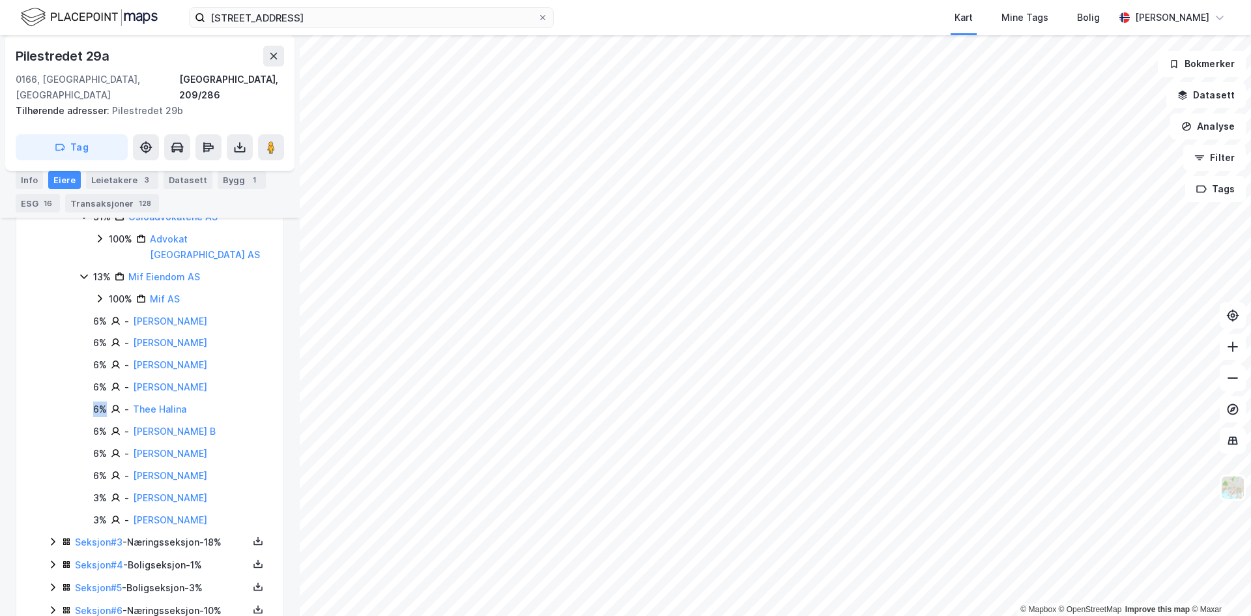
drag, startPoint x: 105, startPoint y: 377, endPoint x: 93, endPoint y: 375, distance: 12.5
click at [93, 401] on div "6% - Thee Halina" at bounding box center [173, 409] width 189 height 16
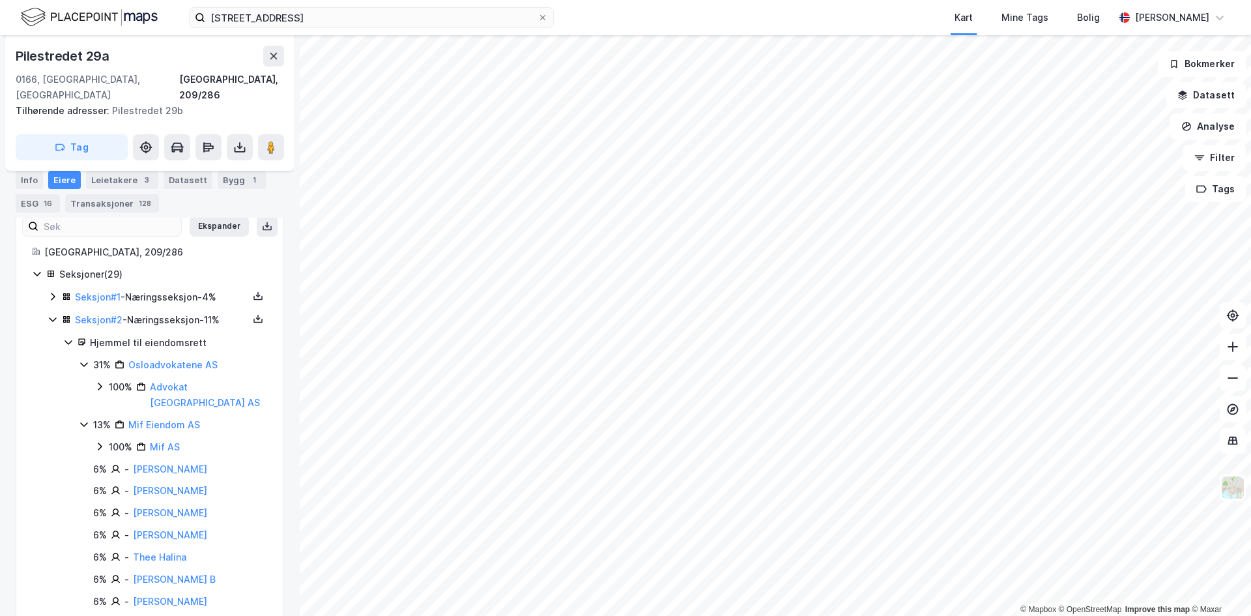
scroll to position [122, 0]
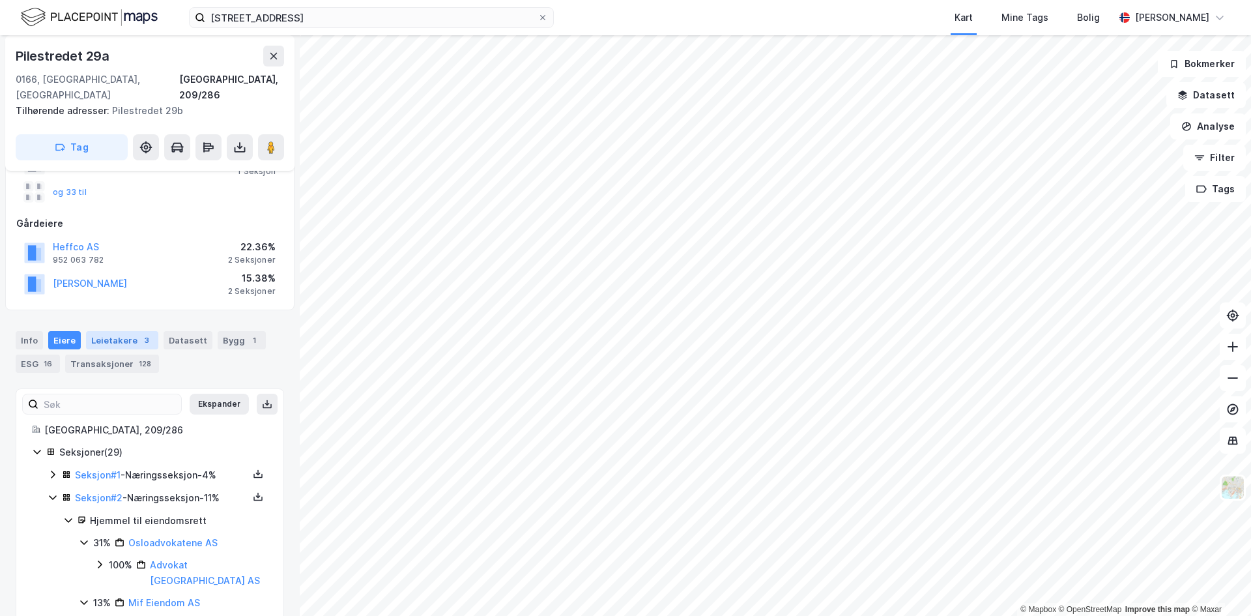
click at [116, 331] on div "Leietakere 3" at bounding box center [122, 340] width 72 height 18
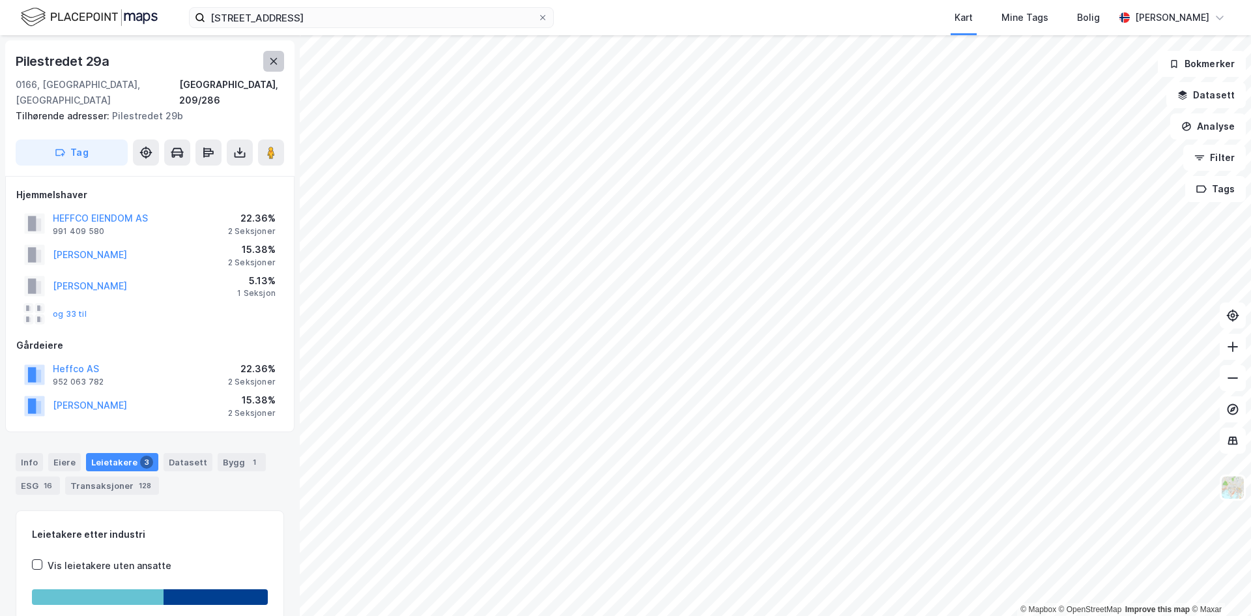
click at [268, 62] on icon at bounding box center [273, 61] width 10 height 10
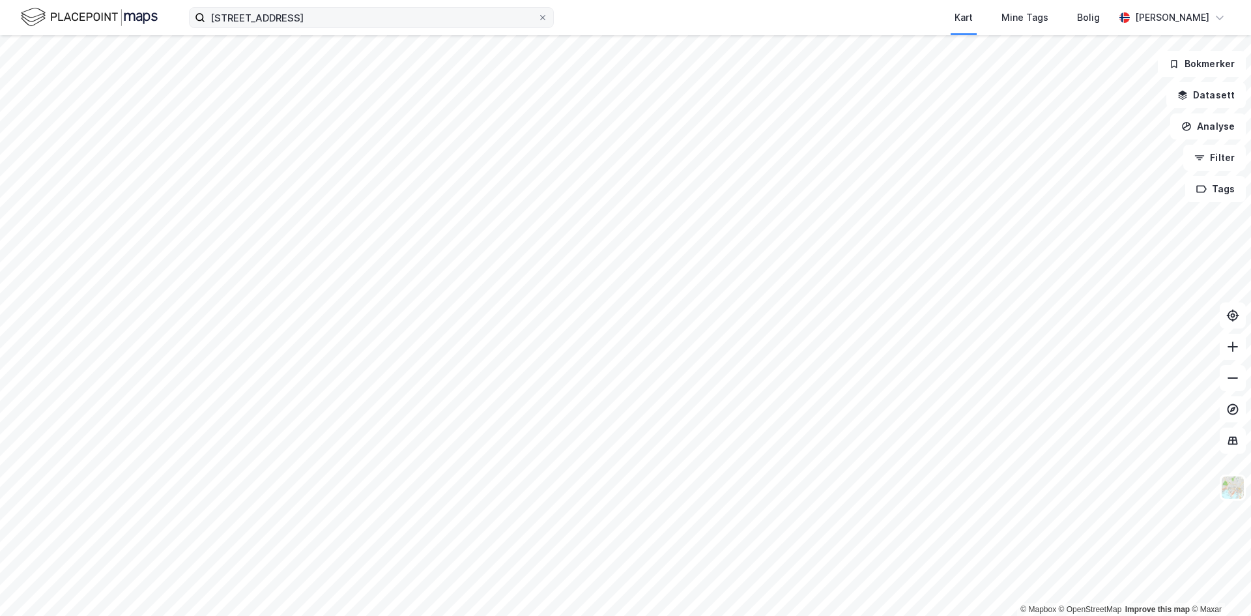
click at [539, 14] on icon at bounding box center [543, 18] width 8 height 8
click at [537, 14] on input "[STREET_ADDRESS]" at bounding box center [371, 18] width 332 height 20
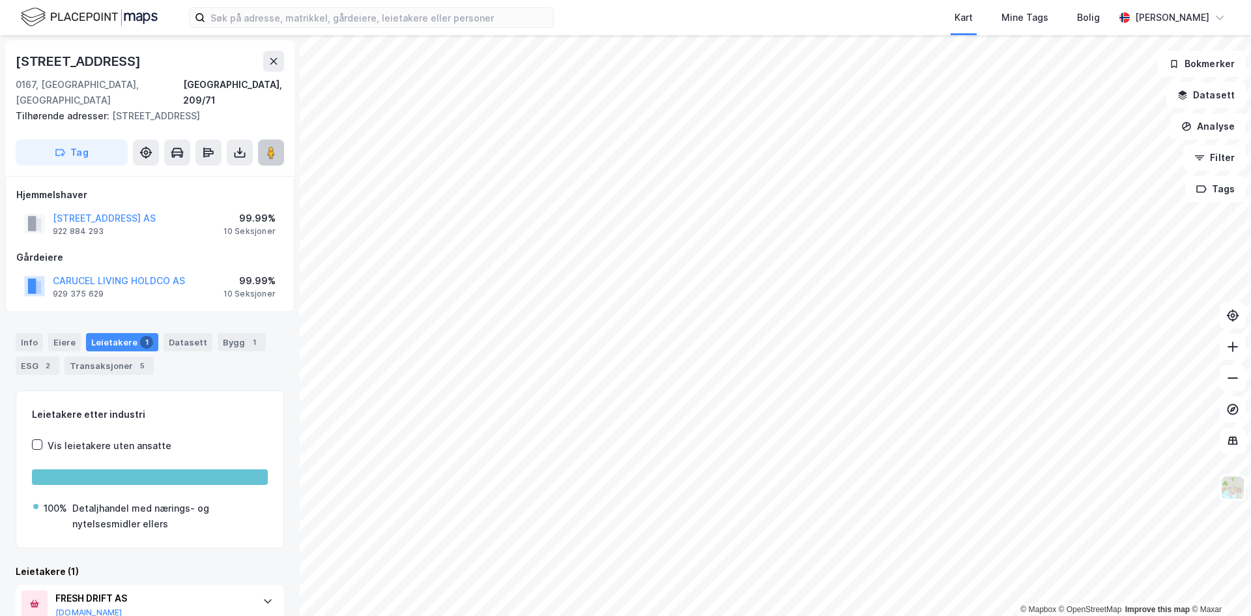
click at [272, 146] on image at bounding box center [271, 152] width 8 height 13
click at [279, 58] on button at bounding box center [273, 61] width 21 height 21
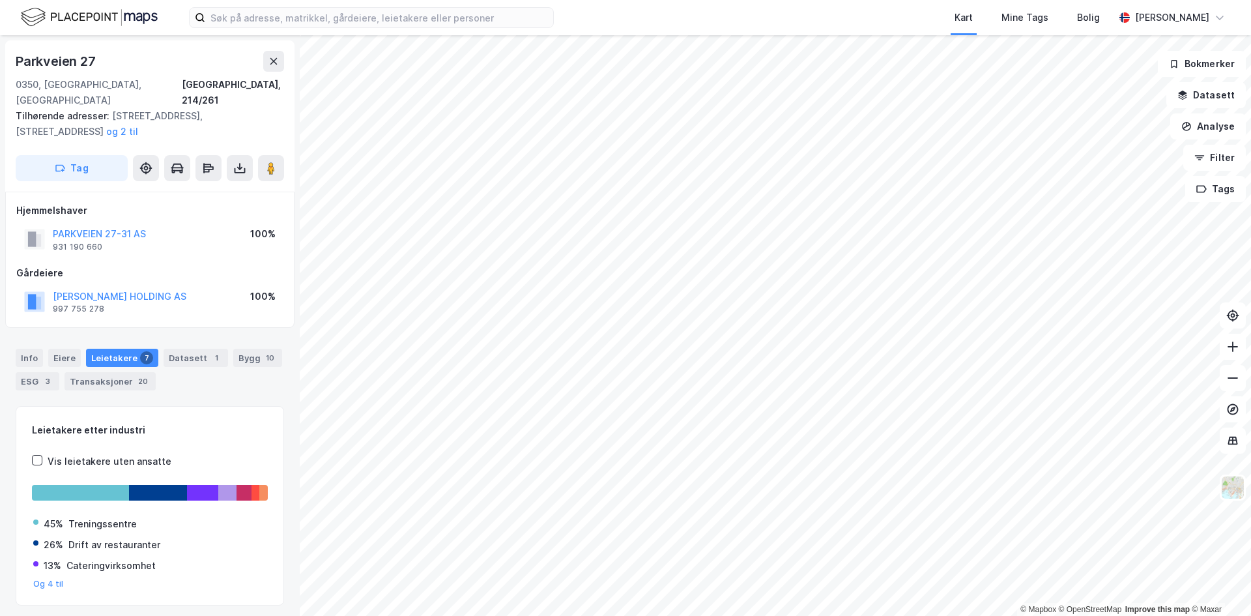
scroll to position [2, 0]
click at [169, 347] on div "Datasett 1" at bounding box center [196, 356] width 64 height 18
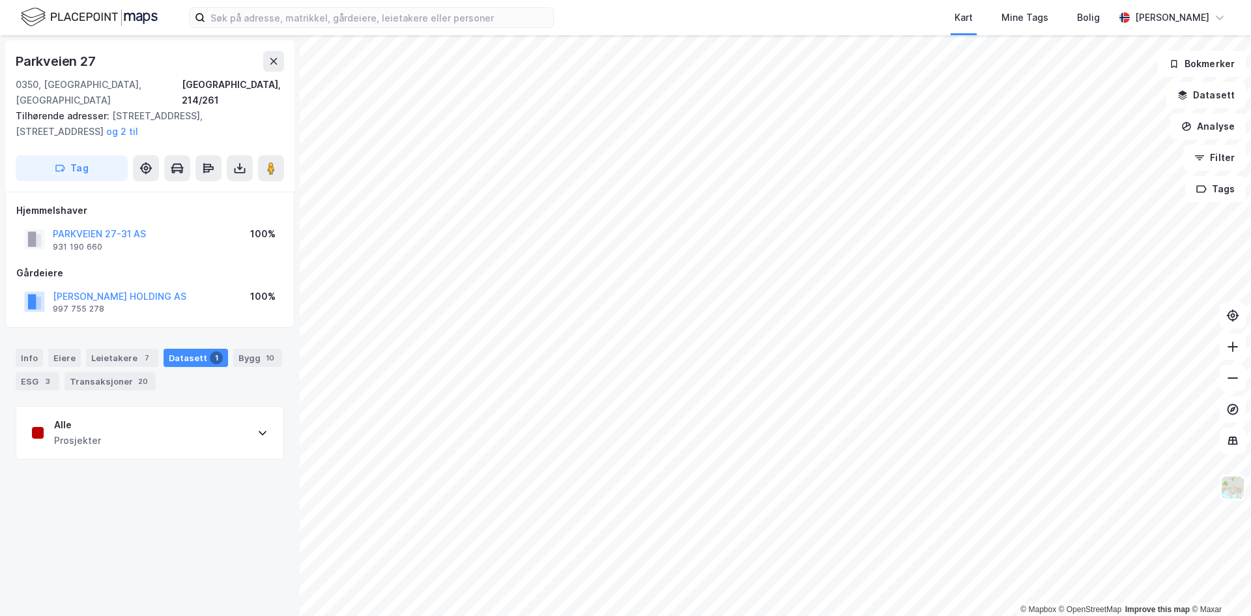
click at [102, 410] on div "Alle Prosjekter" at bounding box center [149, 433] width 267 height 52
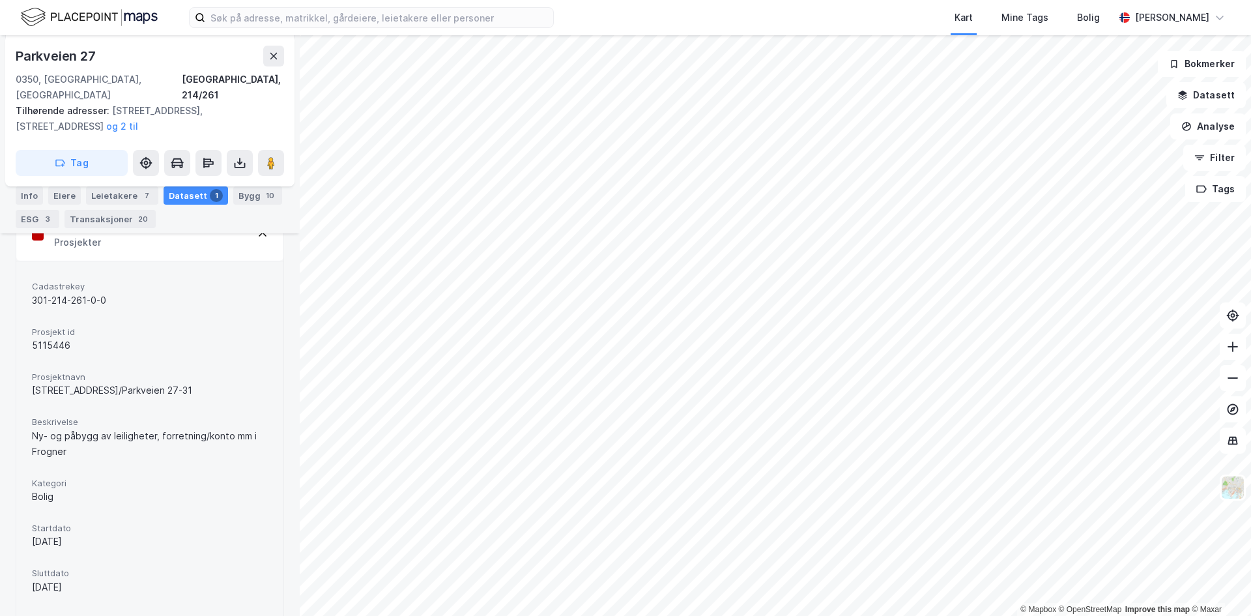
scroll to position [288, 0]
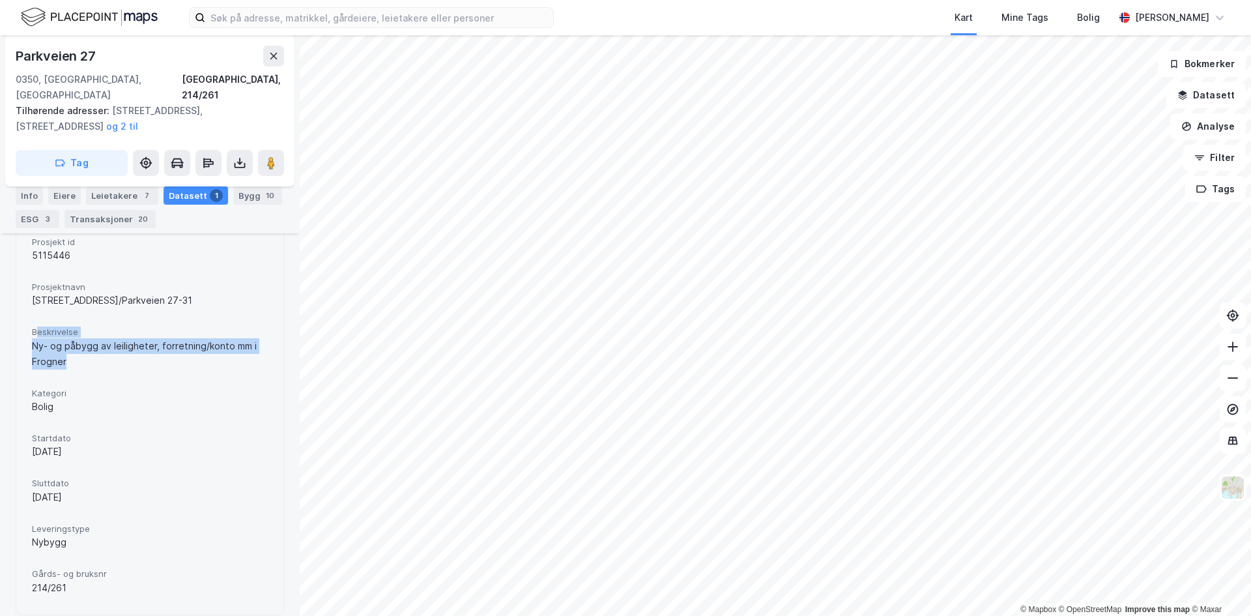
drag, startPoint x: 74, startPoint y: 351, endPoint x: 99, endPoint y: 362, distance: 27.1
click at [98, 362] on div "Cadastrekey 301-214-261-0-0 Prosjekt id 5115446 Prosjektnavn Uranienborgveien 5…" at bounding box center [150, 393] width 236 height 412
click at [99, 362] on div "Cadastrekey 301-214-261-0-0 Prosjekt id 5115446 Prosjektnavn Uranienborgveien 5…" at bounding box center [150, 393] width 236 height 412
click at [124, 438] on div "Cadastrekey 301-214-261-0-0 Prosjekt id 5115446 Prosjektnavn Uranienborgveien 5…" at bounding box center [150, 393] width 236 height 412
click at [124, 444] on div "[DATE]" at bounding box center [150, 452] width 236 height 16
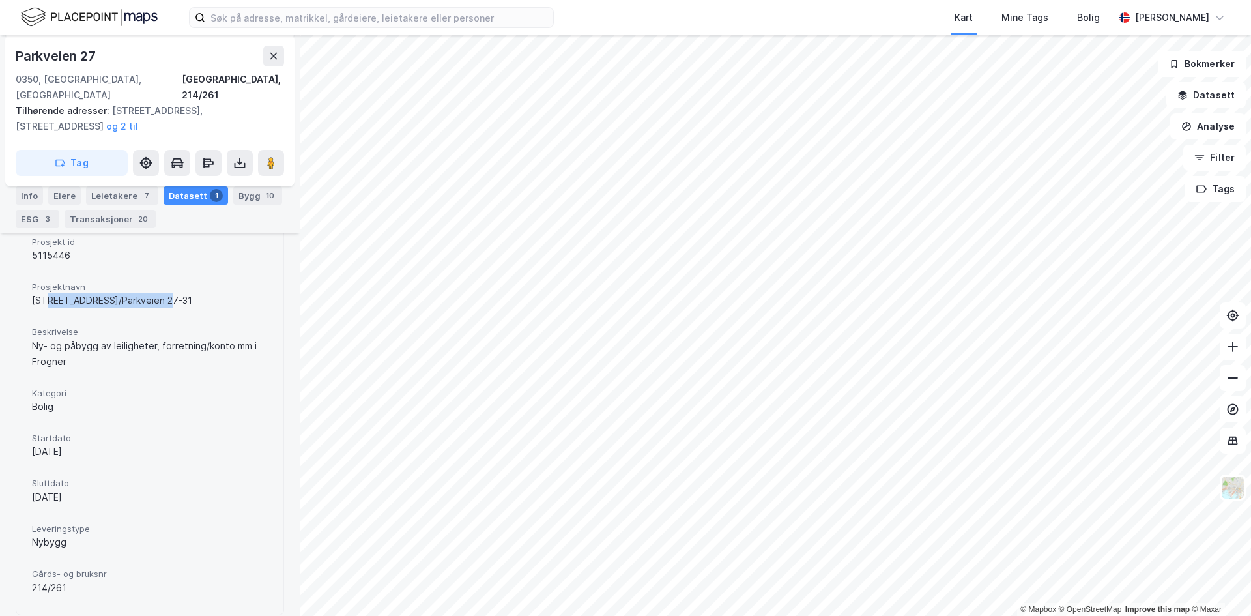
drag, startPoint x: 51, startPoint y: 278, endPoint x: 179, endPoint y: 283, distance: 127.8
click at [177, 293] on div "[STREET_ADDRESS]/Parkveien 27-31" at bounding box center [150, 301] width 236 height 16
click at [179, 293] on div "[STREET_ADDRESS]/Parkveien 27-31" at bounding box center [150, 301] width 236 height 16
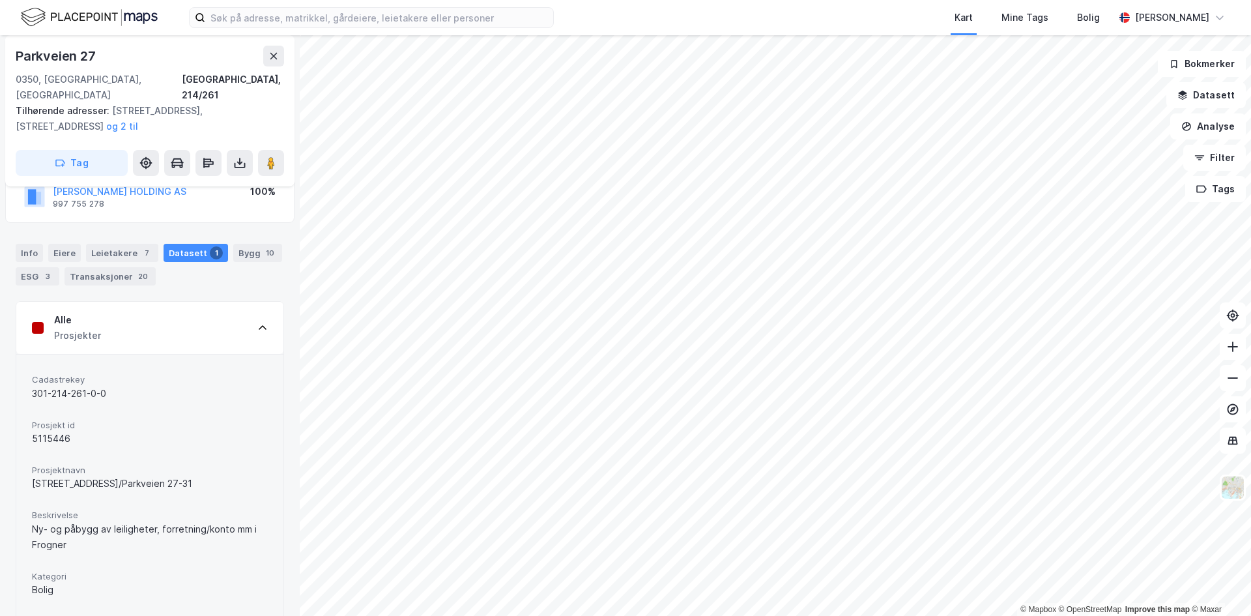
scroll to position [0, 0]
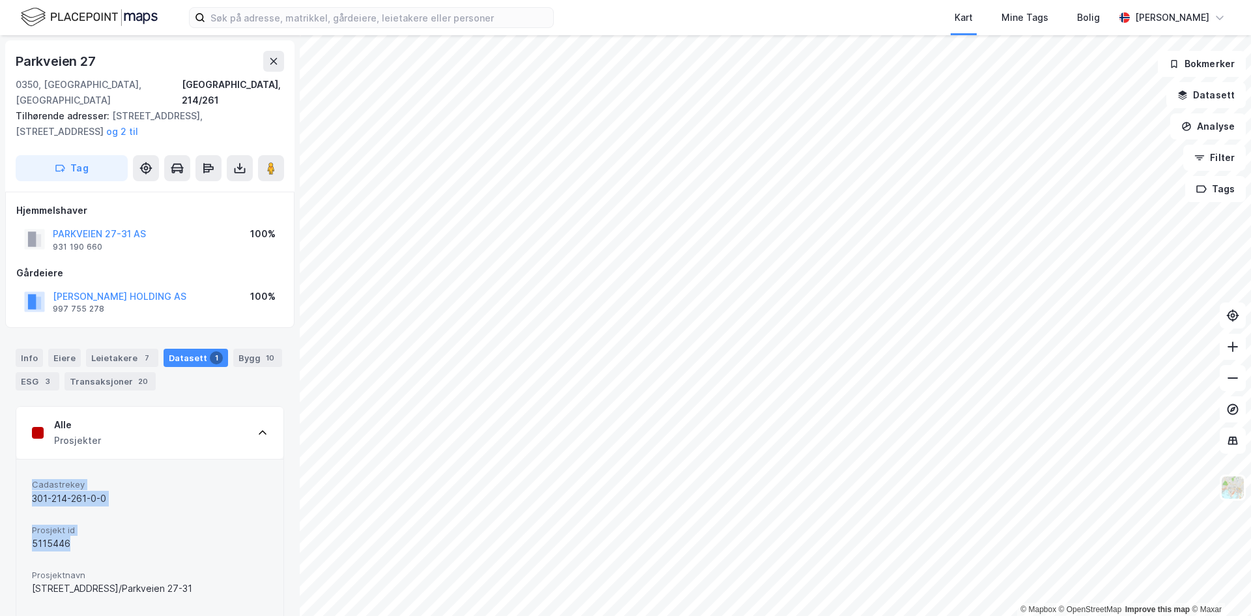
drag, startPoint x: 23, startPoint y: 472, endPoint x: 82, endPoint y: 524, distance: 78.5
click at [82, 536] on div "5115446" at bounding box center [150, 544] width 236 height 16
click at [274, 61] on icon at bounding box center [273, 61] width 7 height 7
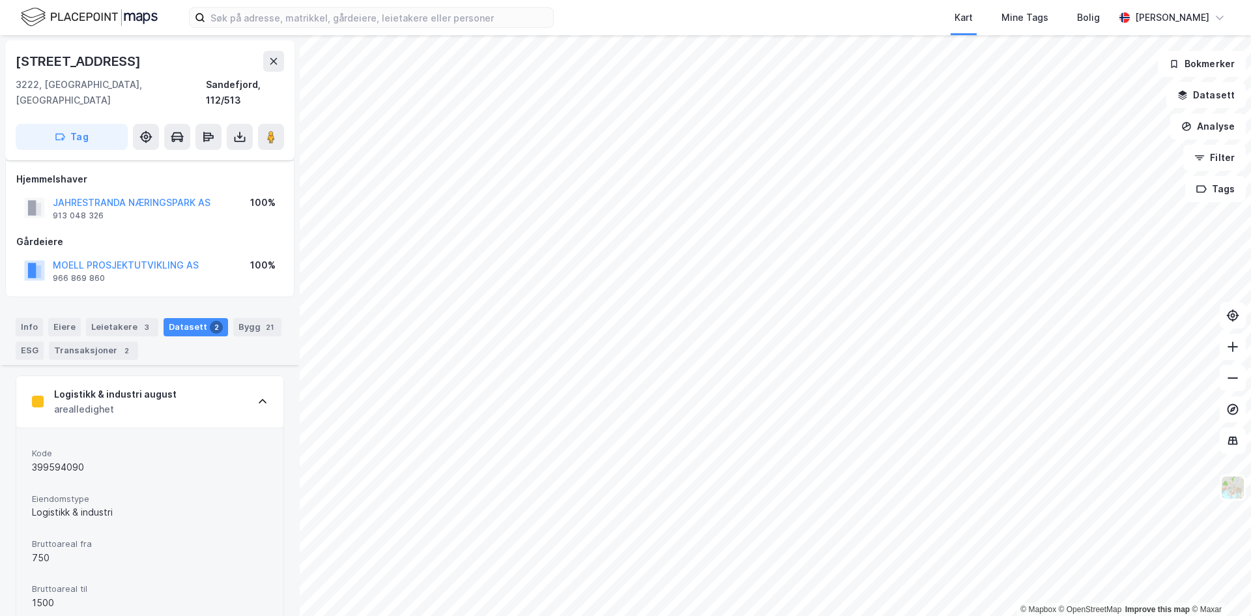
scroll to position [313, 0]
